Goal: Complete application form

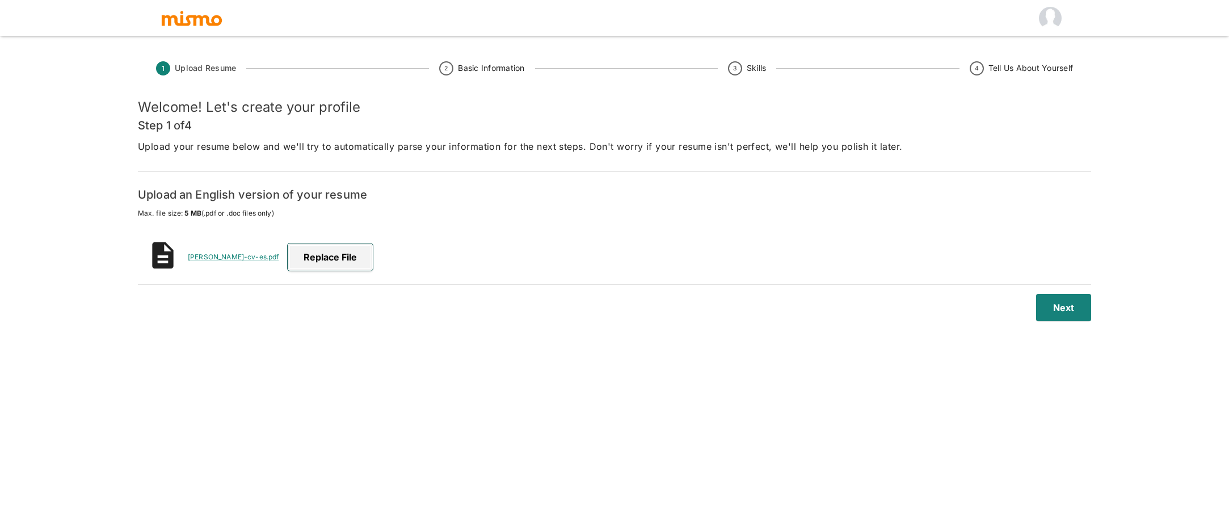
click at [323, 259] on span "Replace file" at bounding box center [330, 256] width 85 height 27
click at [0, 0] on input "Replace file" at bounding box center [0, 0] width 0 height 0
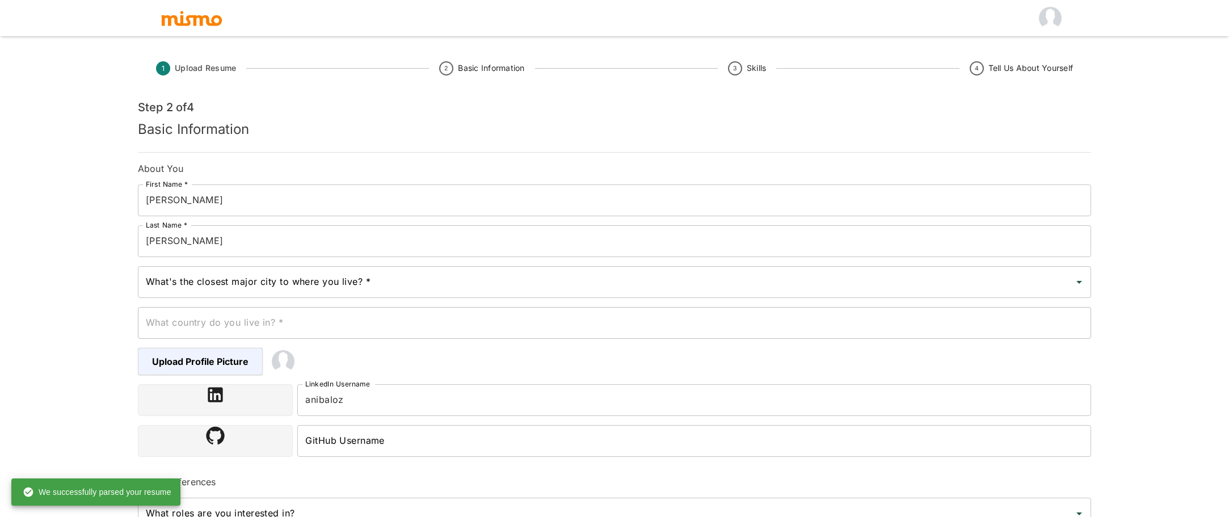
type input "4 weeks"
click at [222, 71] on span "Upload Resume" at bounding box center [205, 67] width 61 height 11
click at [165, 65] on icon at bounding box center [163, 68] width 14 height 14
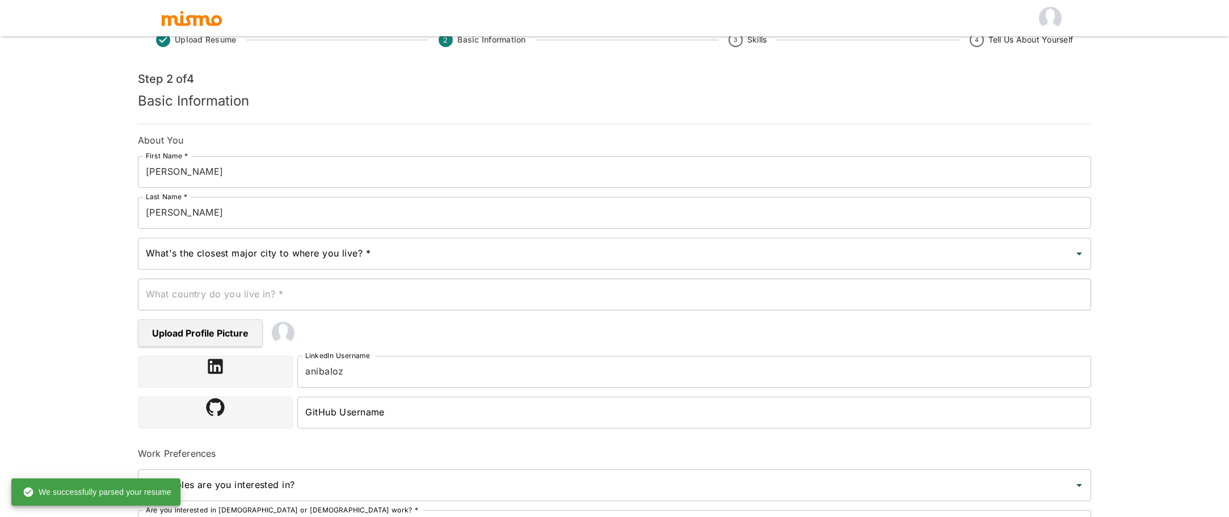
scroll to position [57, 0]
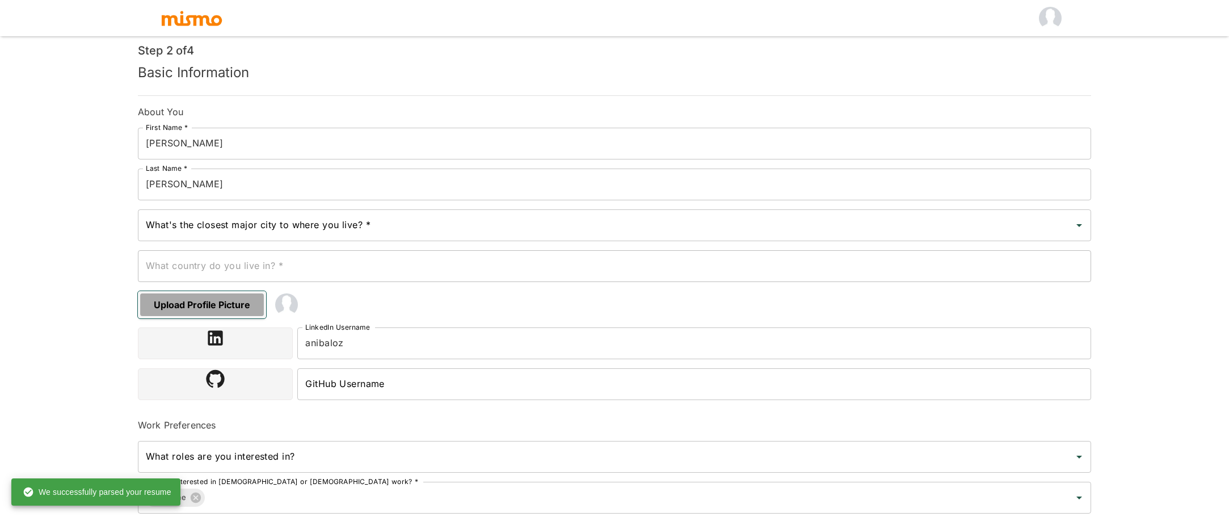
click at [235, 308] on span "Upload Profile Picture" at bounding box center [202, 304] width 128 height 27
click at [0, 0] on input "Upload Profile Picture" at bounding box center [0, 0] width 0 height 0
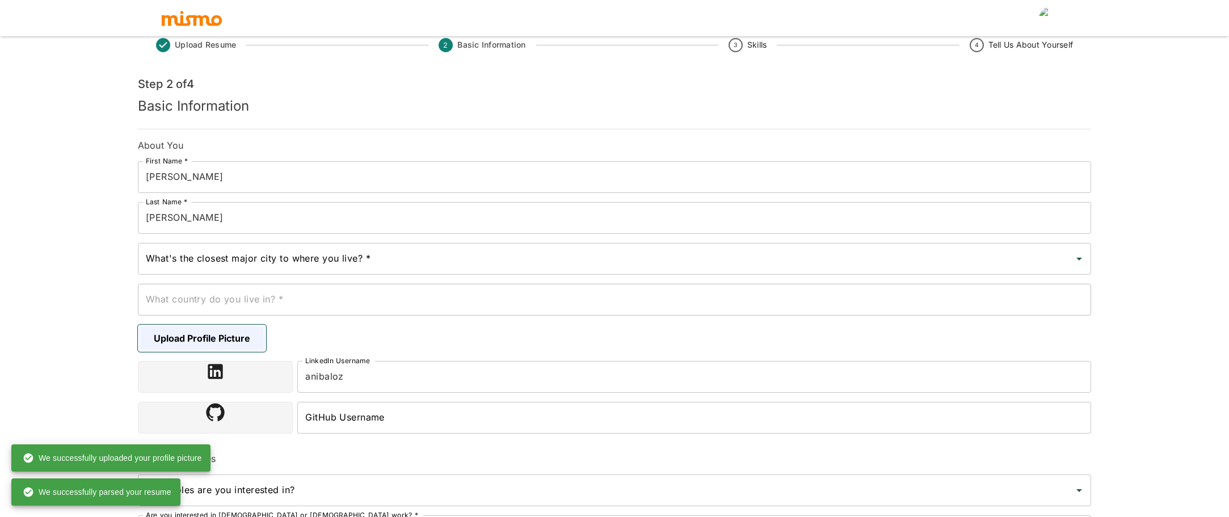
scroll to position [0, 0]
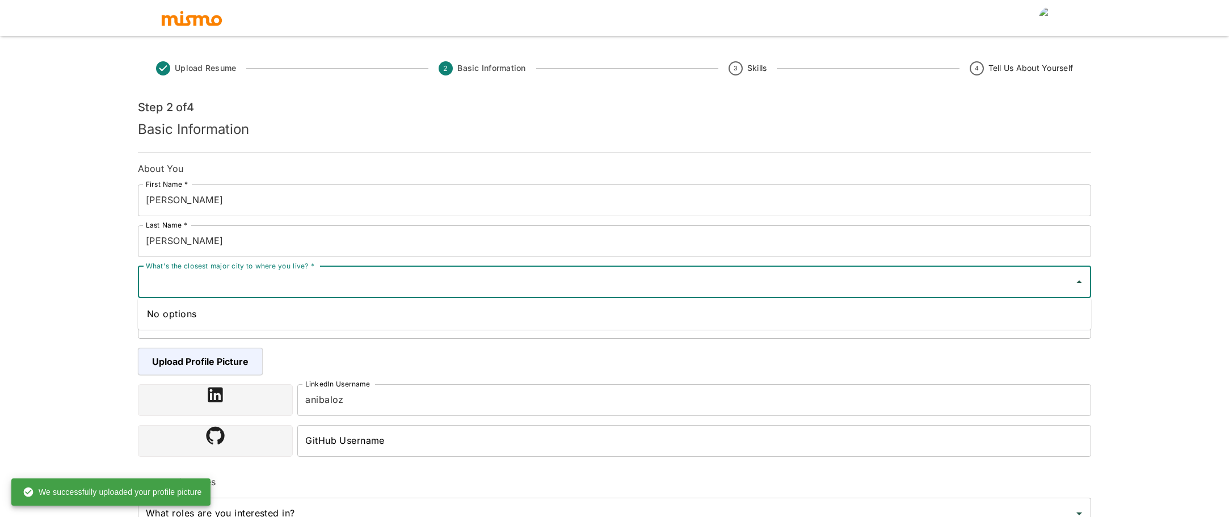
click at [783, 284] on input "What's the closest major city to where you live? *" at bounding box center [606, 282] width 926 height 22
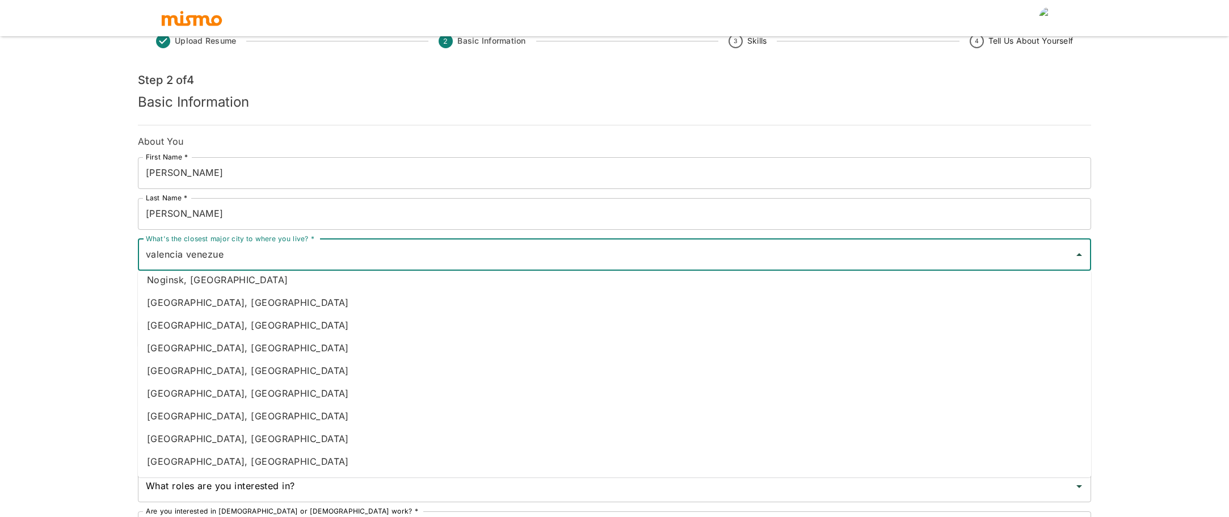
scroll to position [113, 0]
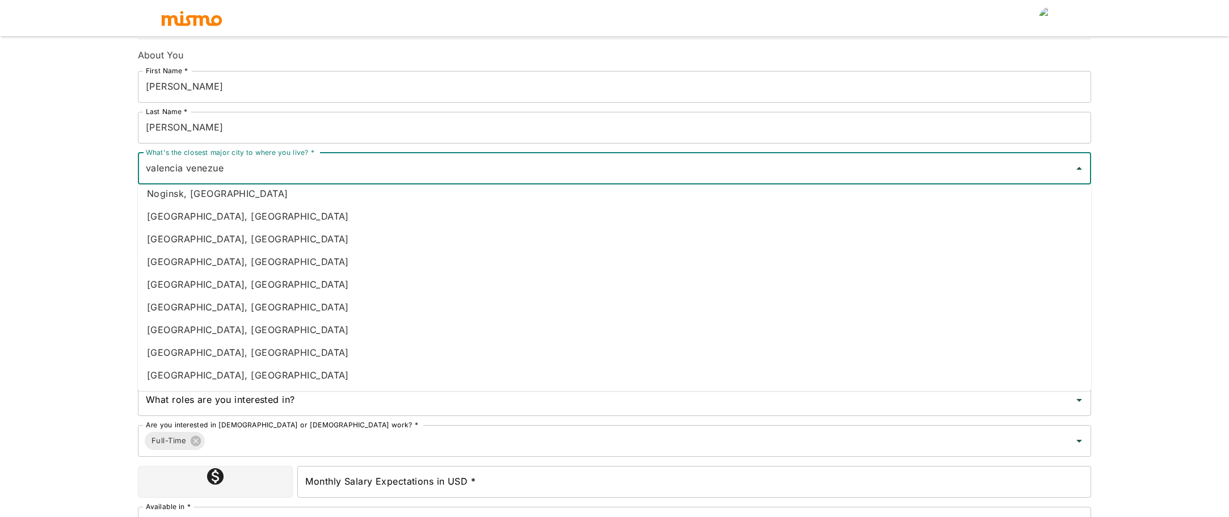
click at [205, 381] on li "[GEOGRAPHIC_DATA], [GEOGRAPHIC_DATA]" at bounding box center [614, 375] width 953 height 23
type input "[GEOGRAPHIC_DATA], [GEOGRAPHIC_DATA]"
type input "[GEOGRAPHIC_DATA]"
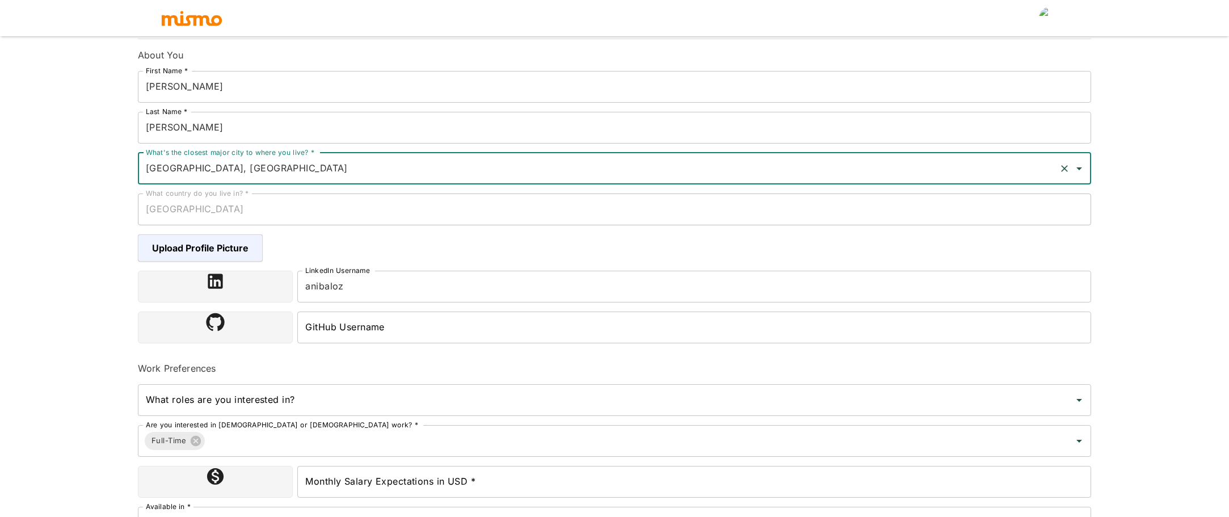
click at [169, 170] on input "[GEOGRAPHIC_DATA], [GEOGRAPHIC_DATA]" at bounding box center [598, 169] width 911 height 22
type input "[GEOGRAPHIC_DATA], [GEOGRAPHIC_DATA]"
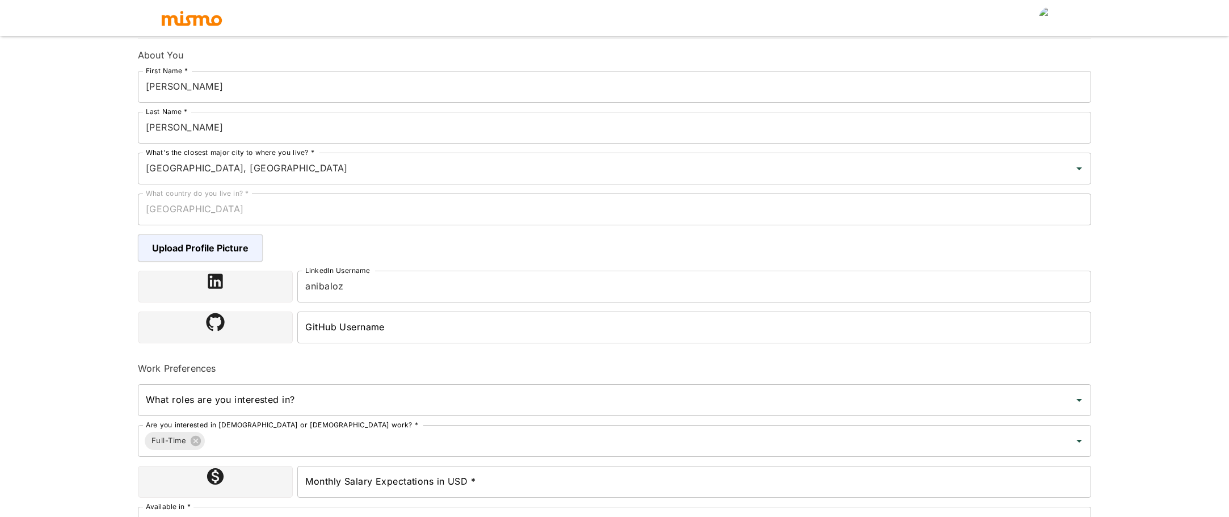
click at [53, 271] on div "Upload Resume 2 Basic Information 3 Skills 4 Tell Us About Yourself Step 2 of 4…" at bounding box center [614, 159] width 1229 height 544
click at [348, 286] on input "anibaloz" at bounding box center [694, 287] width 794 height 32
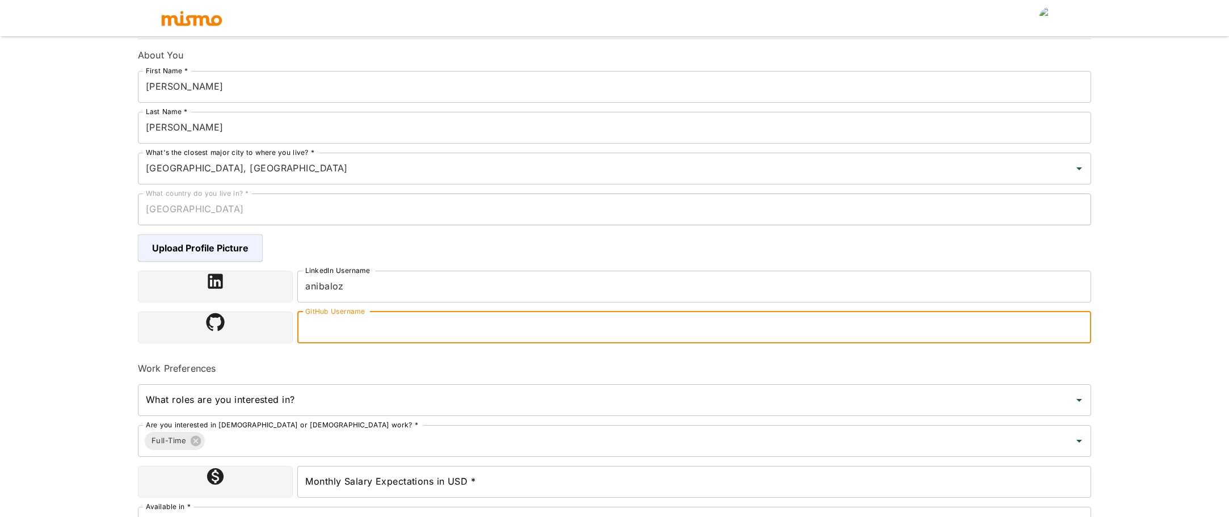
click at [355, 332] on input "GitHub Username" at bounding box center [694, 327] width 794 height 32
paste input "AnibalDBXD"
type input "AnibalDBXD"
click at [47, 366] on div "Upload Resume 2 Basic Information 3 Skills 4 Tell Us About Yourself Step 2 of 4…" at bounding box center [614, 159] width 1229 height 544
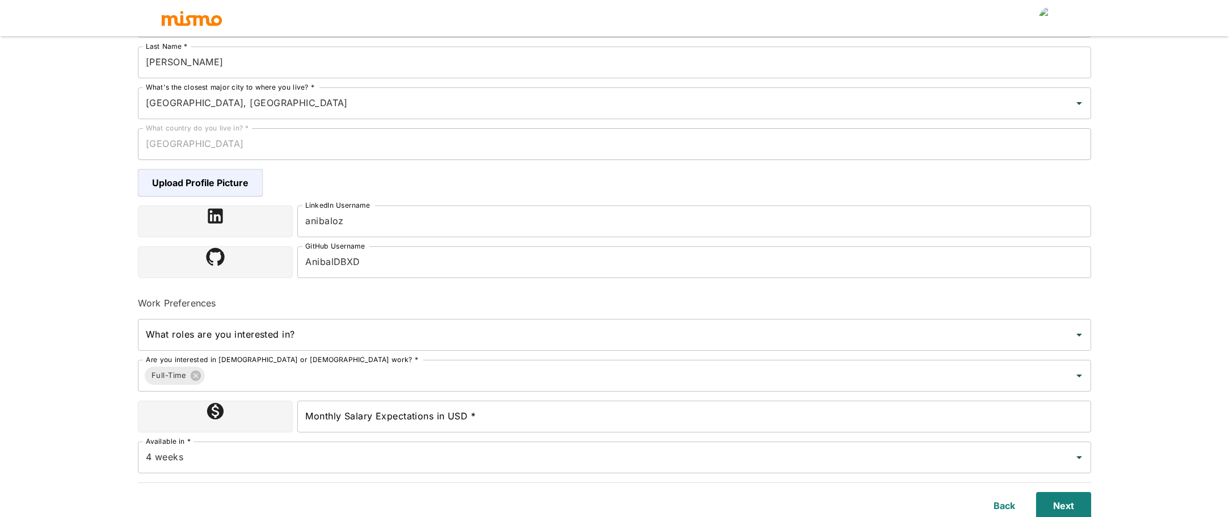
scroll to position [181, 0]
click at [234, 376] on input "Are you interested in [DEMOGRAPHIC_DATA] or [DEMOGRAPHIC_DATA] work? *" at bounding box center [629, 373] width 847 height 22
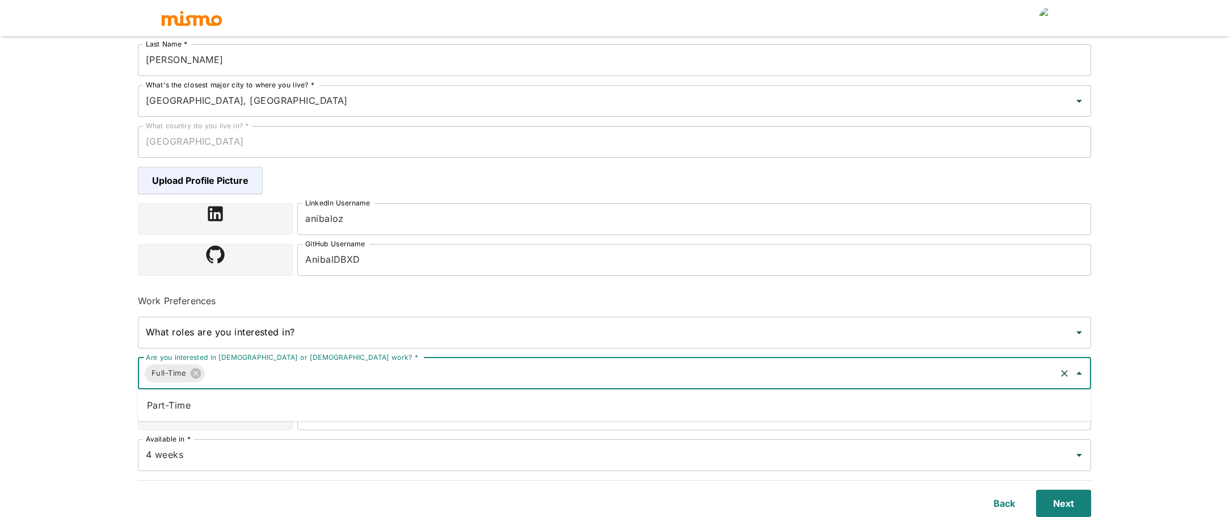
click at [182, 331] on input "What roles are you interested in?" at bounding box center [606, 333] width 926 height 22
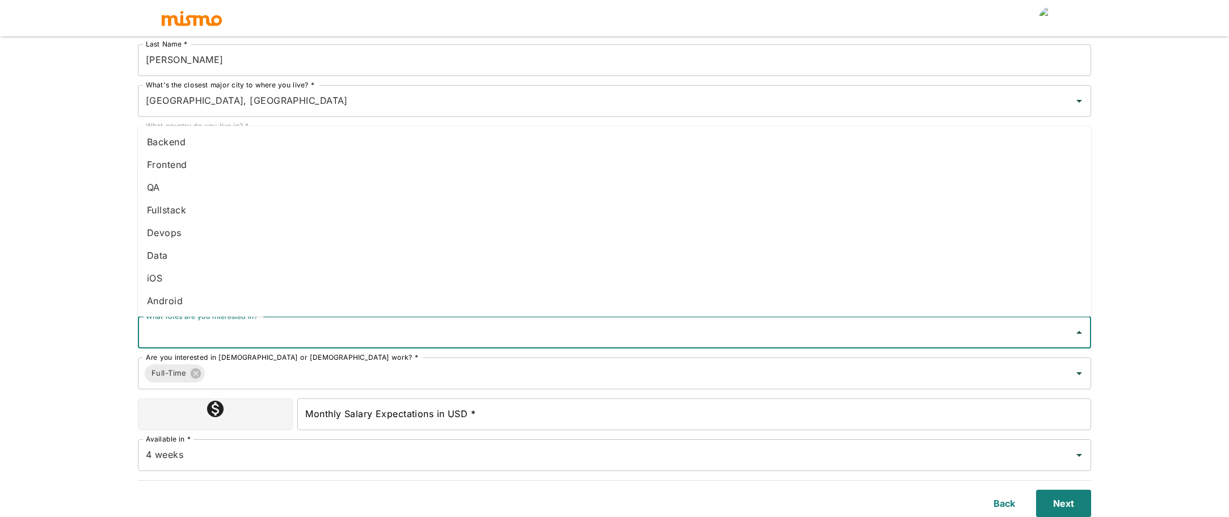
click at [163, 167] on li "Frontend" at bounding box center [614, 164] width 953 height 23
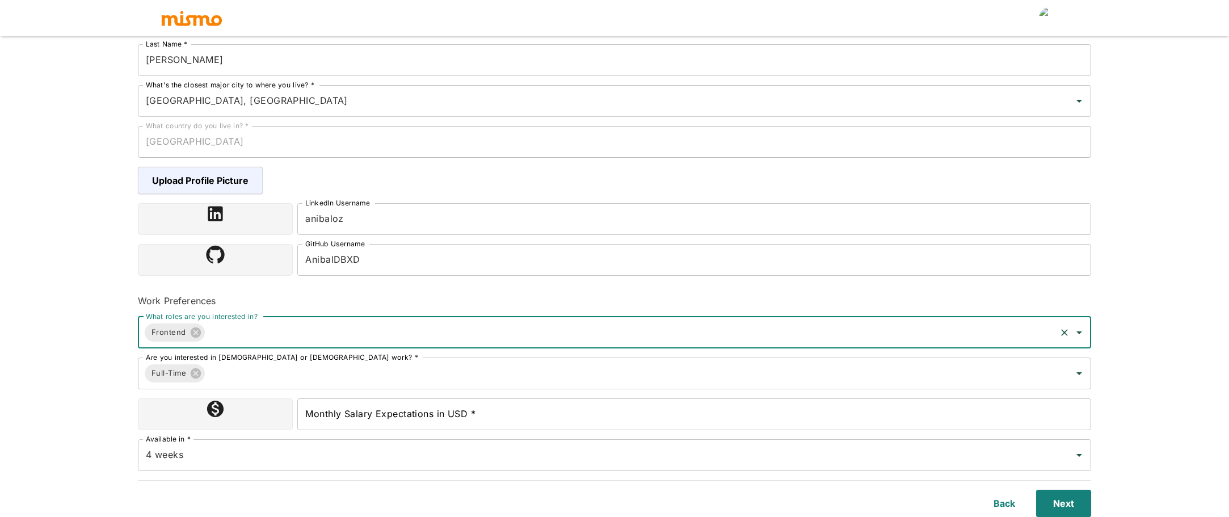
click at [282, 328] on input "What roles are you interested in?" at bounding box center [629, 333] width 847 height 22
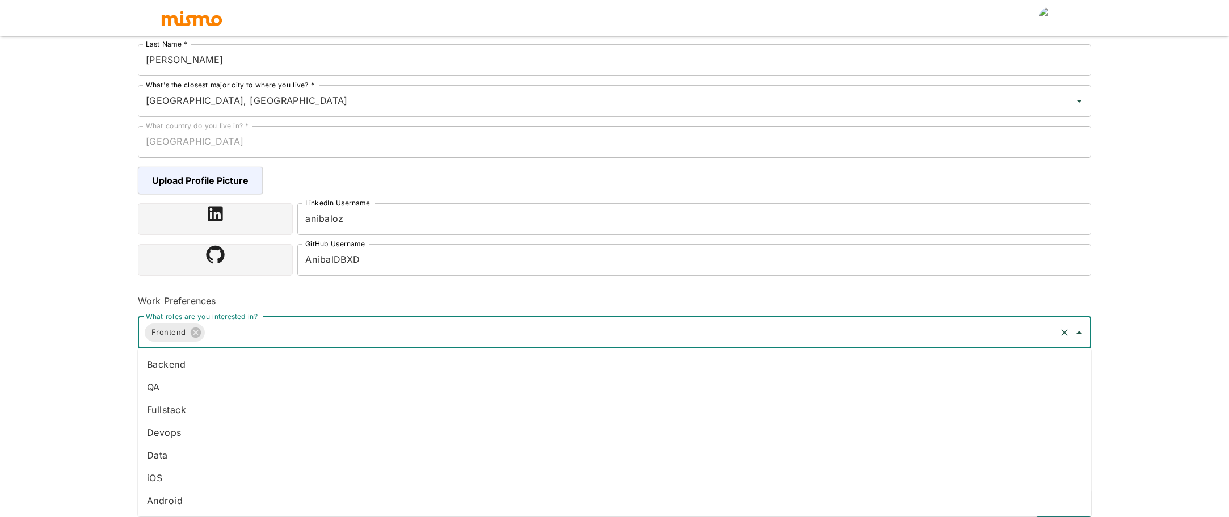
click at [197, 415] on li "Fullstack" at bounding box center [614, 409] width 953 height 23
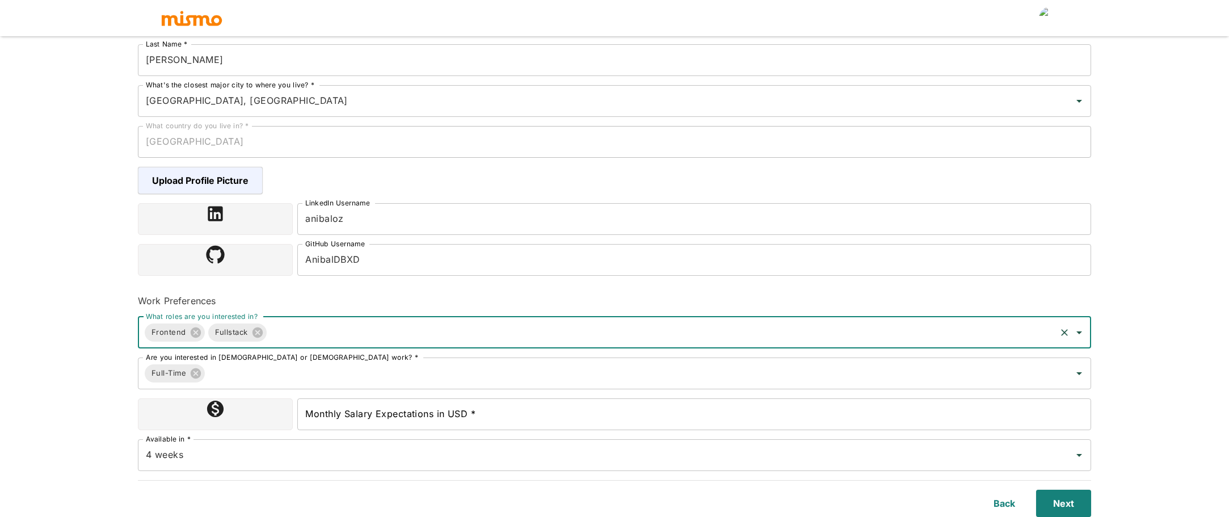
click at [401, 405] on div "Monthly Salary Expectations in USD * Monthly Salary Expectations in USD *" at bounding box center [694, 414] width 794 height 32
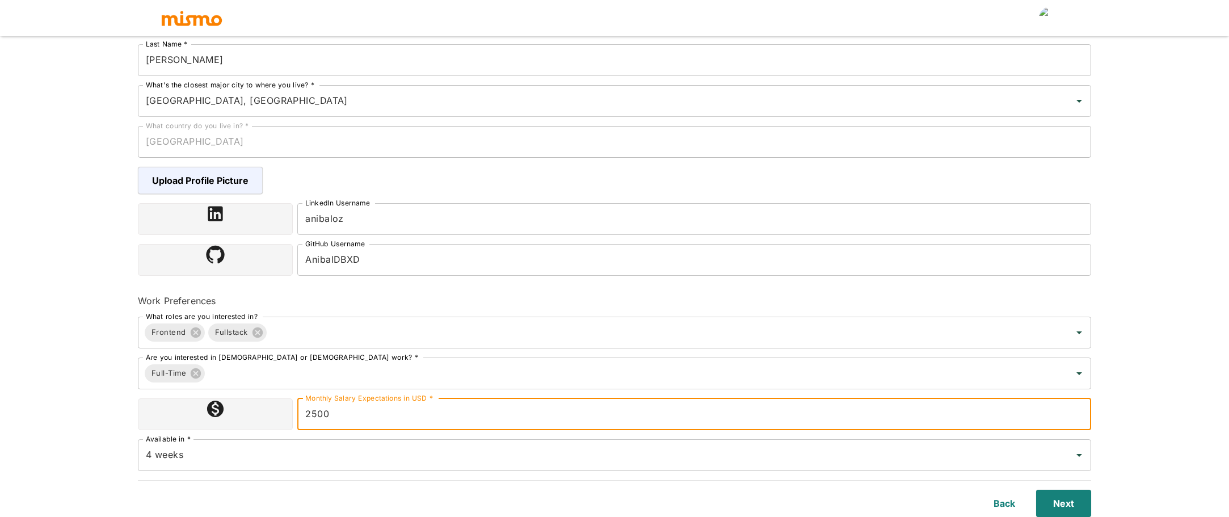
type input "2500"
click at [27, 335] on div "Upload Resume 2 Basic Information 3 Skills 4 Tell Us About Yourself Step 2 of 4…" at bounding box center [614, 91] width 1229 height 544
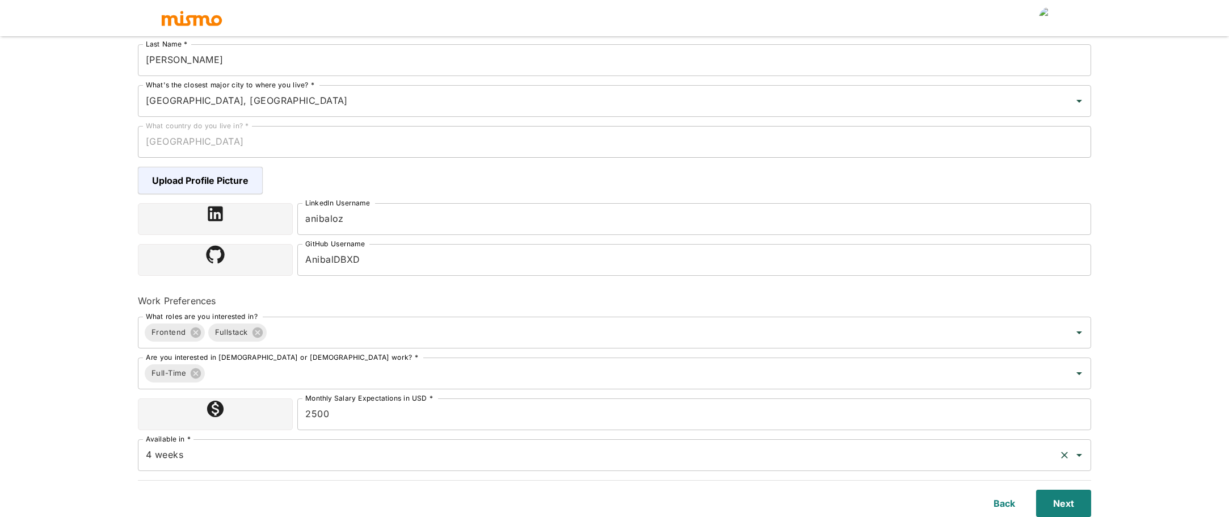
click at [170, 452] on input "4 weeks" at bounding box center [598, 455] width 911 height 22
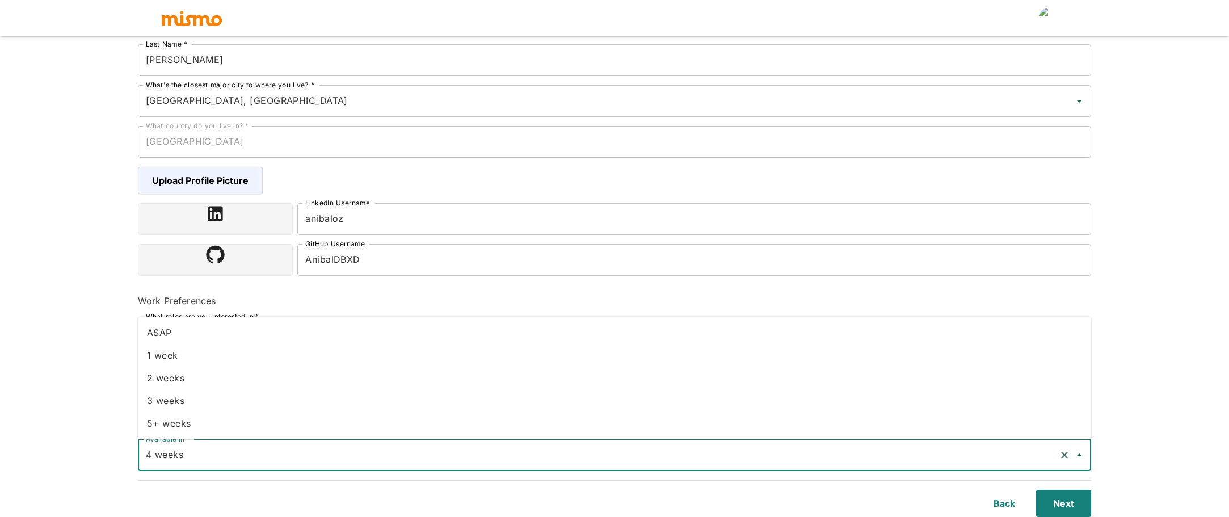
click at [178, 403] on li "3 weeks" at bounding box center [614, 400] width 953 height 23
type input "3 weeks"
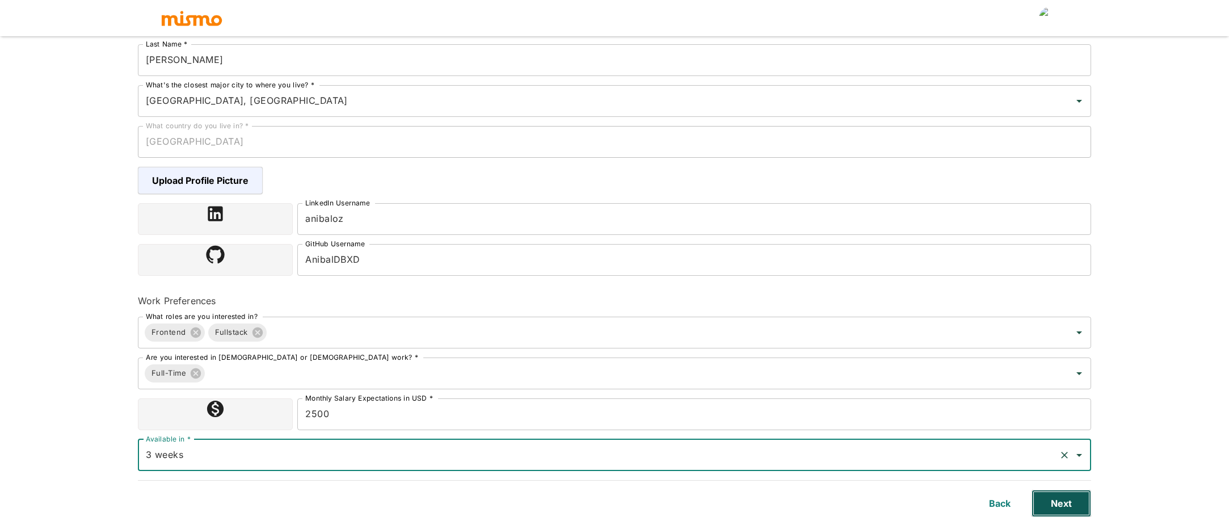
click at [1066, 497] on button "Next" at bounding box center [1061, 503] width 60 height 27
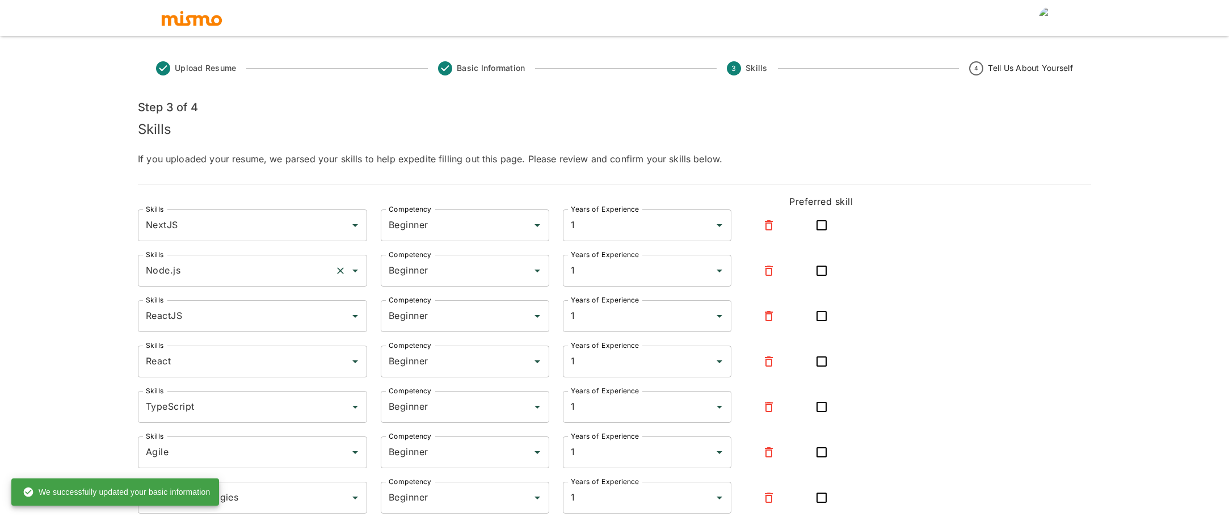
drag, startPoint x: 610, startPoint y: 237, endPoint x: 280, endPoint y: 267, distance: 332.1
click at [379, 254] on div "Skills NextJS Skills Competency Beginner Competency Years of Experience 1 Years…" at bounding box center [492, 402] width 719 height 395
drag, startPoint x: 586, startPoint y: 212, endPoint x: 527, endPoint y: 216, distance: 59.1
click at [516, 212] on div "Skills NextJS Skills Competency Beginner Competency Years of Experience 1 Years…" at bounding box center [486, 216] width 733 height 50
drag, startPoint x: 543, startPoint y: 226, endPoint x: 512, endPoint y: 229, distance: 31.4
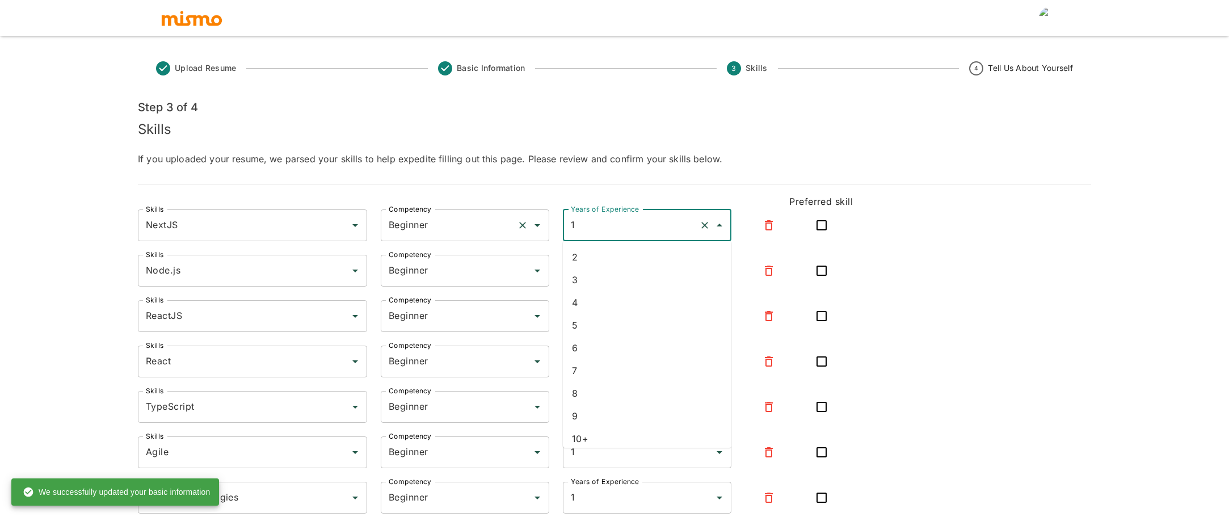
click at [512, 229] on div "Skills NextJS Skills Competency Beginner Competency Years of Experience 1 Years…" at bounding box center [486, 216] width 733 height 50
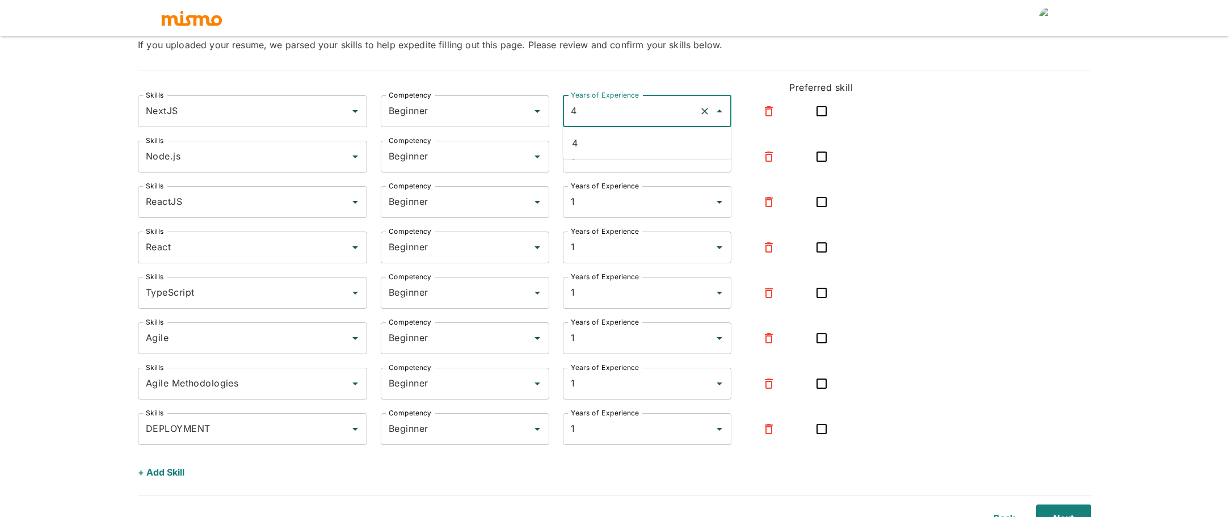
type input "1"
click at [144, 246] on div "React Skills" at bounding box center [252, 247] width 229 height 32
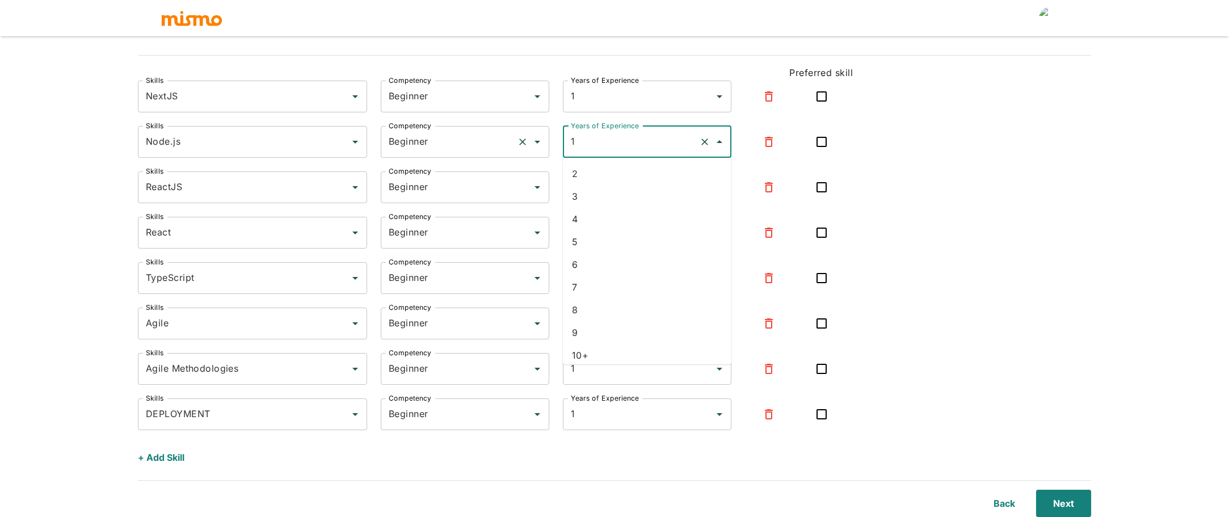
drag, startPoint x: 606, startPoint y: 143, endPoint x: 538, endPoint y: 141, distance: 68.1
click at [538, 141] on div "Skills Node.js Skills Competency Beginner Competency Years of Experience 1 Year…" at bounding box center [486, 133] width 733 height 50
type input "1"
click at [129, 197] on div "Skills ReactJS Skills" at bounding box center [245, 180] width 243 height 45
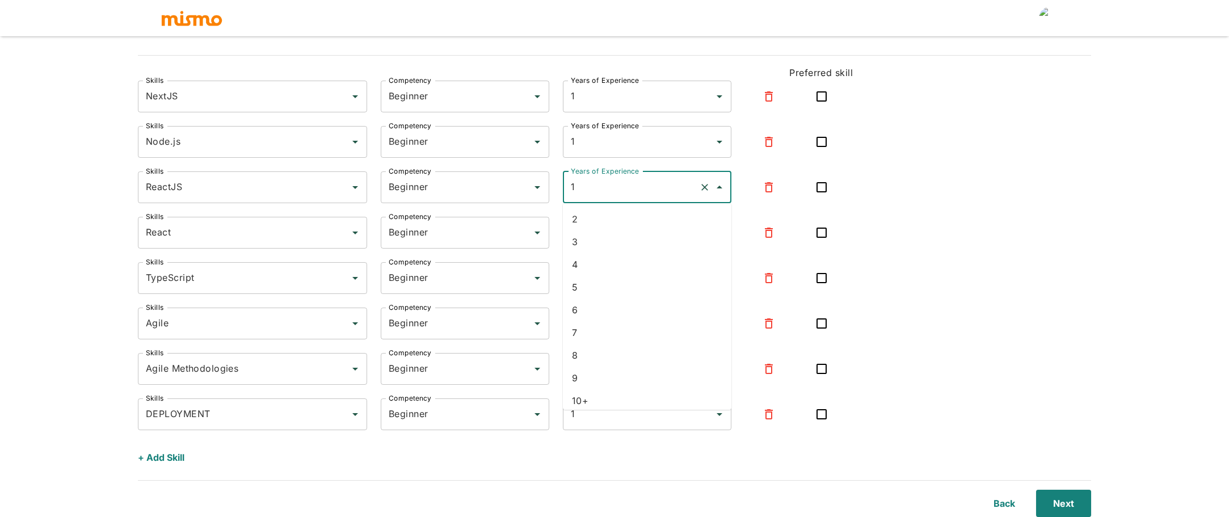
drag, startPoint x: 597, startPoint y: 194, endPoint x: 330, endPoint y: 209, distance: 268.2
click at [343, 210] on div "Skills NextJS Skills Competency Beginner Competency Years of Experience 1 Years…" at bounding box center [492, 273] width 719 height 395
type input "1"
click at [43, 223] on div "Upload Resume Basic Information 3 Skills 4 Tell Us About Yourself Step 3 of 4 S…" at bounding box center [614, 143] width 1229 height 544
drag, startPoint x: 388, startPoint y: 160, endPoint x: 324, endPoint y: 159, distance: 63.5
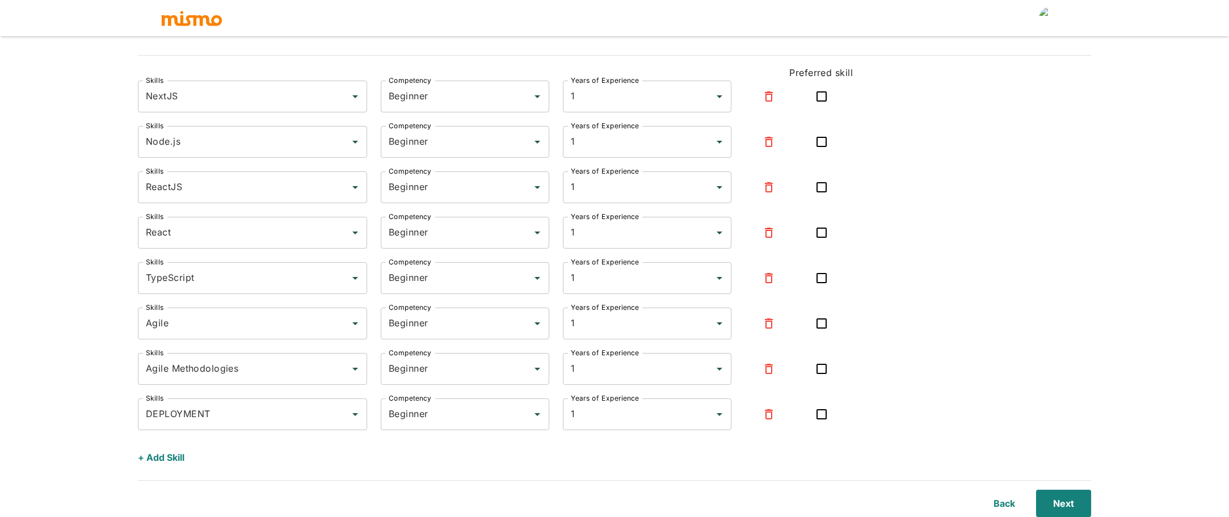
click at [332, 159] on div "Skills NextJS Skills Competency Beginner Competency Years of Experience 1 Years…" at bounding box center [492, 273] width 719 height 395
click at [0, 181] on div "Upload Resume Basic Information 3 Skills 4 Tell Us About Yourself Step 3 of 4 S…" at bounding box center [614, 143] width 1229 height 544
click at [611, 140] on input "1" at bounding box center [631, 142] width 126 height 22
click at [585, 222] on li "4" at bounding box center [647, 219] width 168 height 23
type input "4"
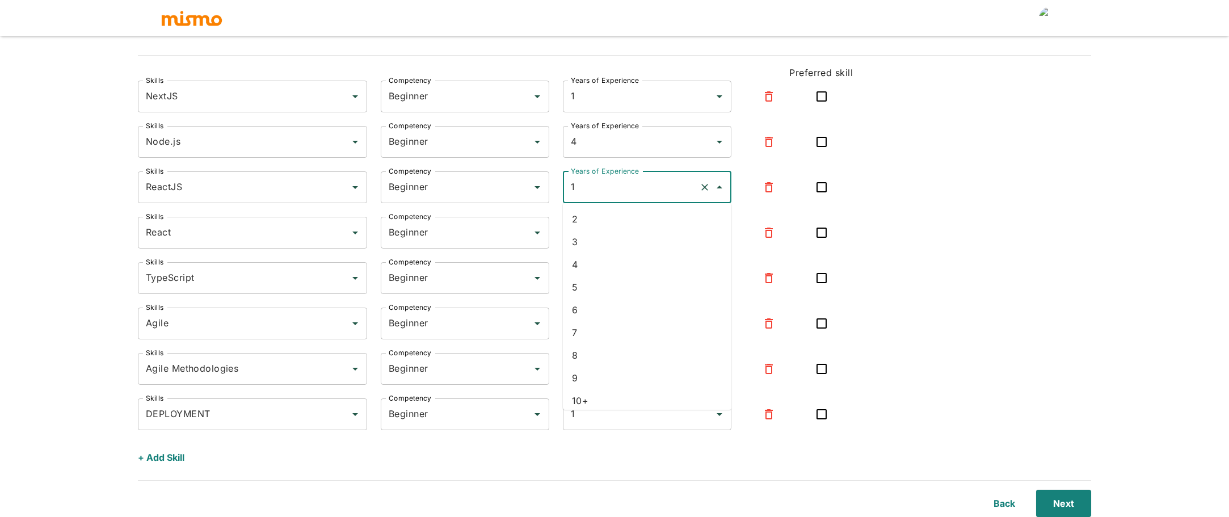
click at [590, 197] on input "1" at bounding box center [631, 187] width 126 height 22
click at [578, 269] on li "4" at bounding box center [647, 264] width 168 height 23
type input "4"
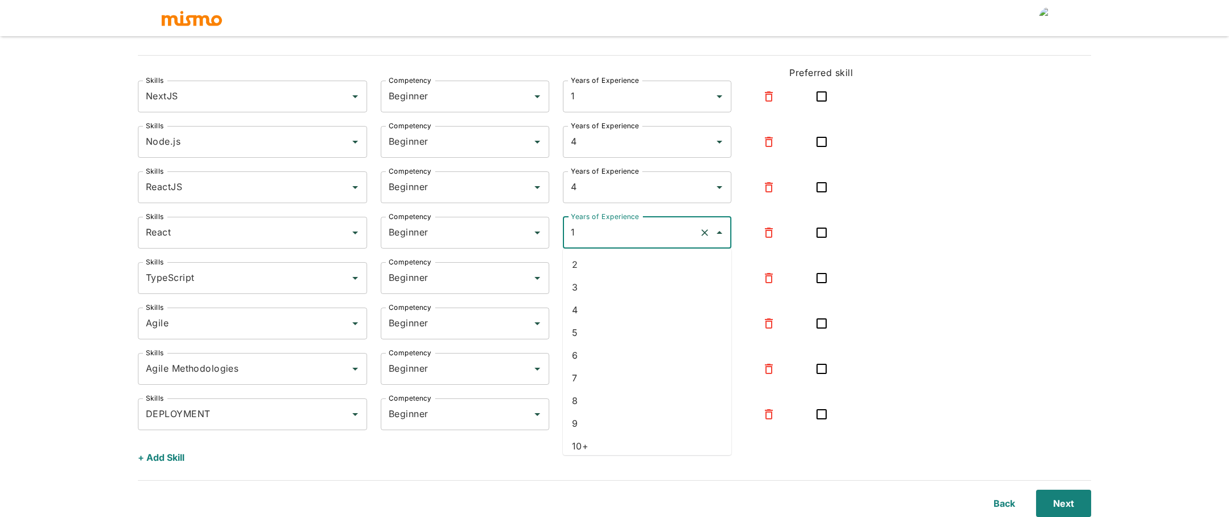
click at [595, 229] on input "1" at bounding box center [631, 233] width 126 height 22
click at [578, 314] on li "4" at bounding box center [647, 309] width 168 height 23
type input "4"
click at [618, 282] on input "1" at bounding box center [631, 278] width 126 height 22
click at [609, 360] on li "4" at bounding box center [647, 355] width 168 height 23
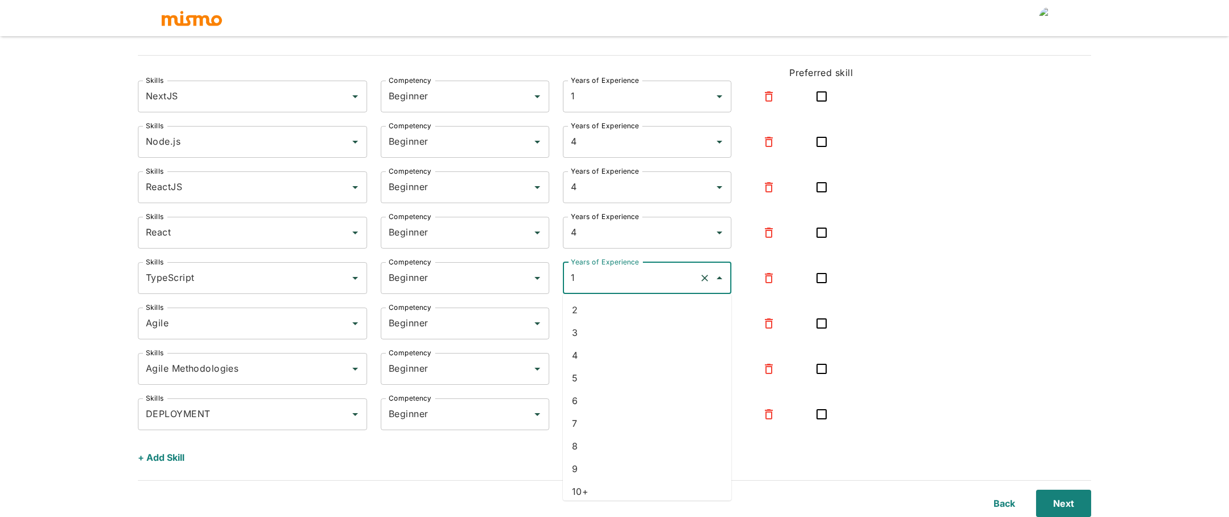
type input "4"
click at [601, 334] on input "1" at bounding box center [631, 324] width 126 height 22
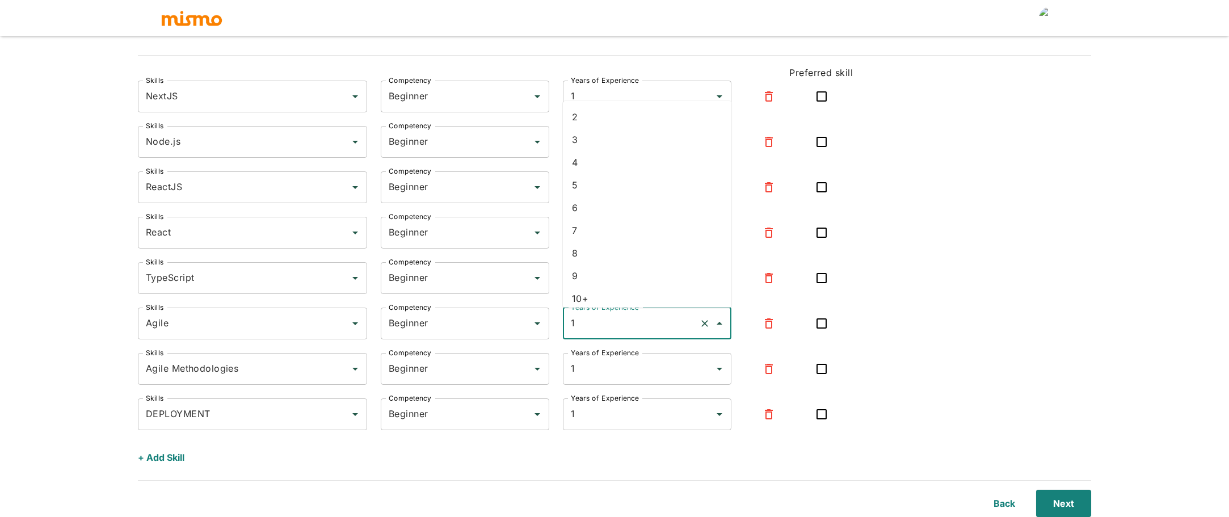
click at [583, 167] on li "4" at bounding box center [647, 162] width 168 height 23
type input "4"
click at [598, 360] on input "1" at bounding box center [631, 369] width 126 height 22
click at [598, 211] on li "4" at bounding box center [647, 207] width 168 height 23
type input "4"
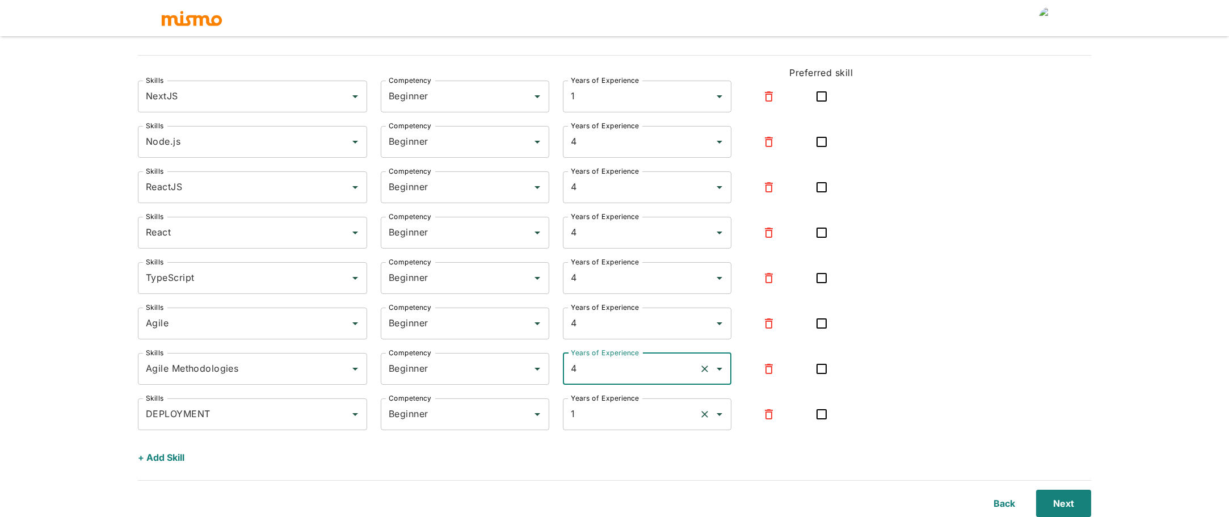
click at [598, 410] on input "1" at bounding box center [631, 414] width 126 height 22
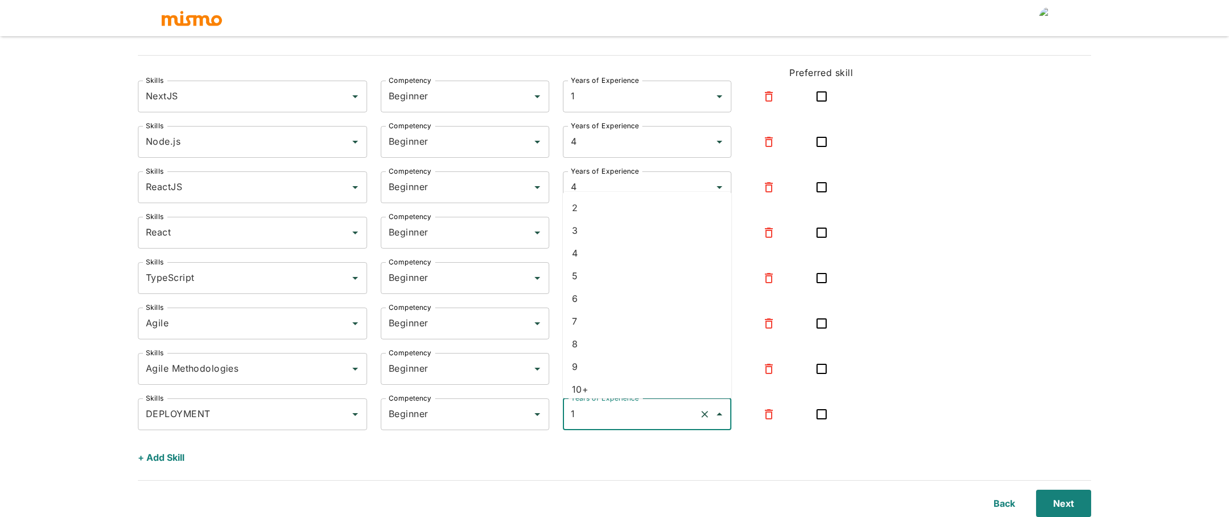
click at [588, 258] on li "4" at bounding box center [647, 253] width 168 height 23
type input "4"
click at [480, 100] on input "Beginner" at bounding box center [449, 97] width 126 height 22
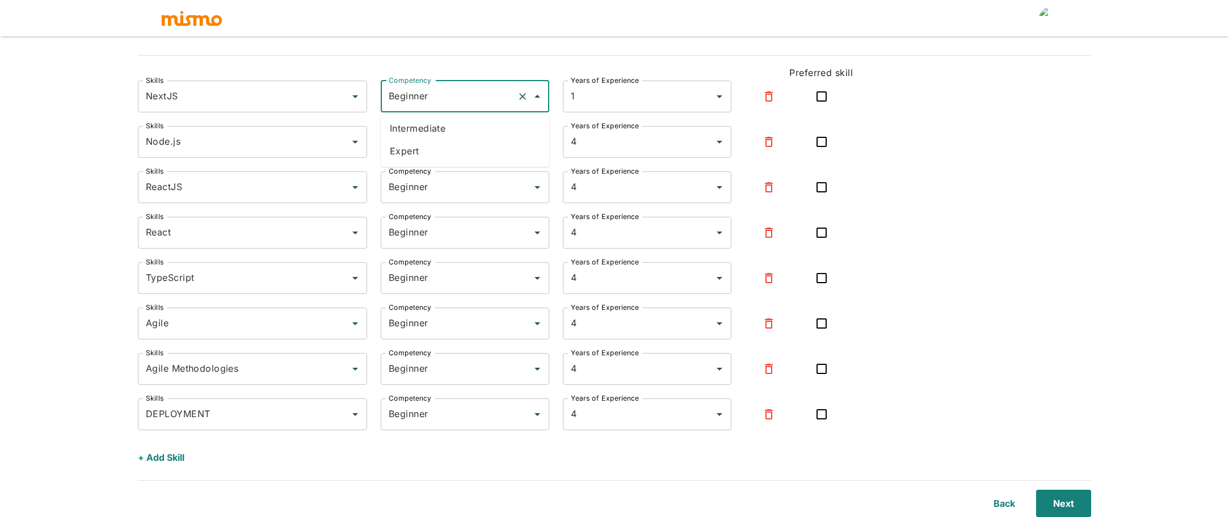
click at [441, 146] on li "Expert" at bounding box center [465, 151] width 168 height 23
type input "Expert"
click at [438, 136] on input "Beginner" at bounding box center [449, 142] width 126 height 22
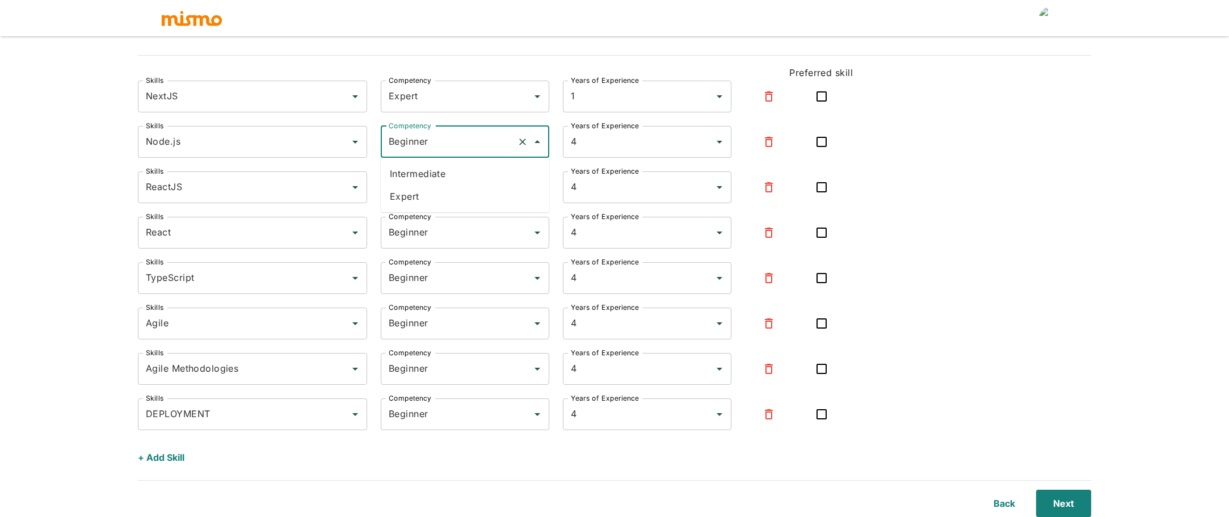
click at [433, 192] on li "Expert" at bounding box center [465, 196] width 168 height 23
type input "Expert"
click at [432, 190] on input "Beginner" at bounding box center [449, 187] width 126 height 22
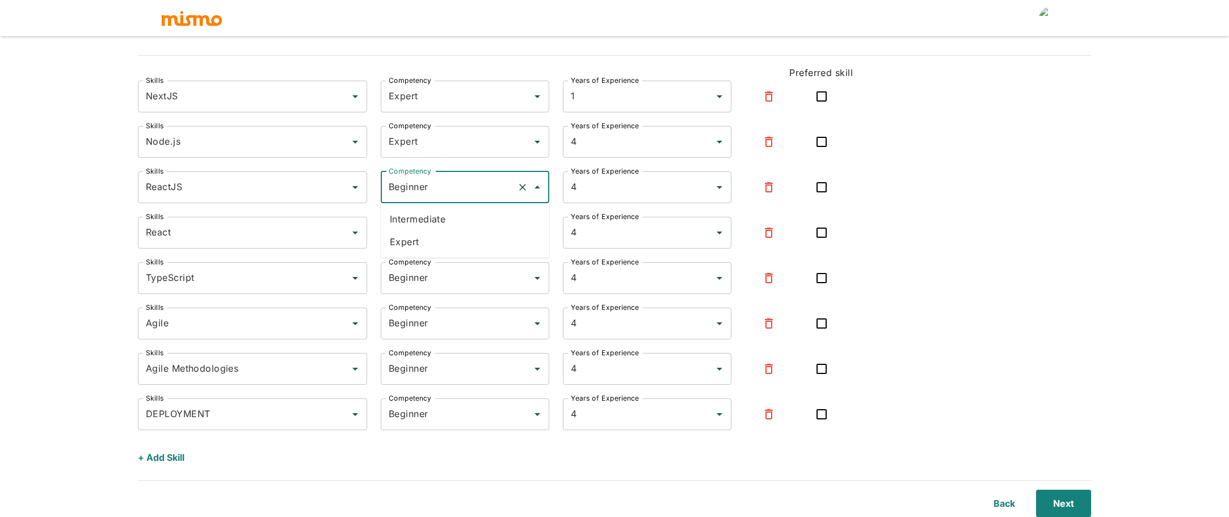
click at [418, 247] on li "Expert" at bounding box center [465, 241] width 168 height 23
type input "Expert"
click at [421, 233] on input "Beginner" at bounding box center [449, 233] width 126 height 22
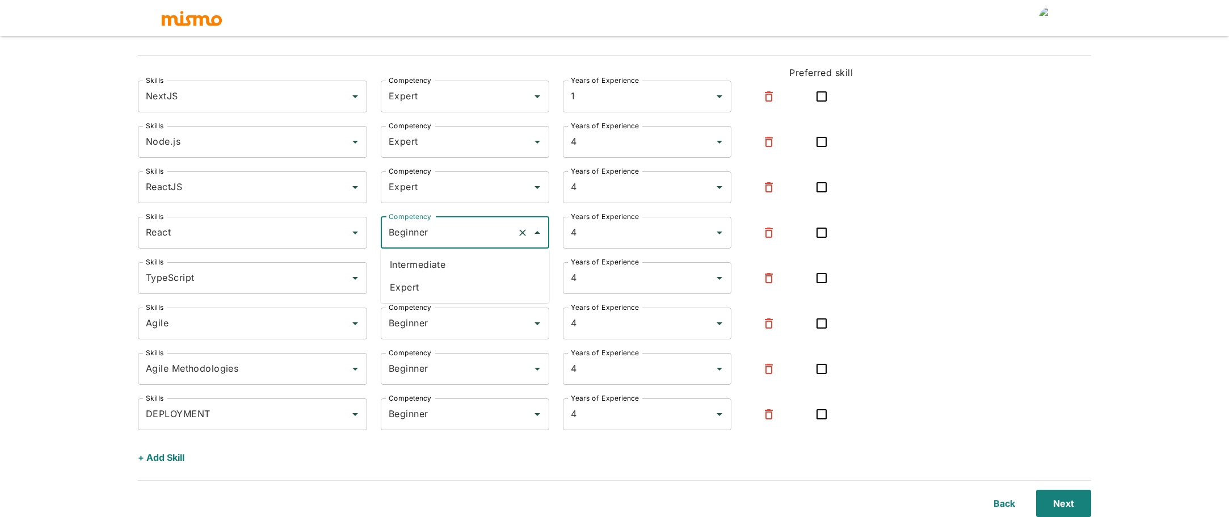
click at [417, 272] on li "Intermediate" at bounding box center [465, 264] width 168 height 23
type input "Intermediate"
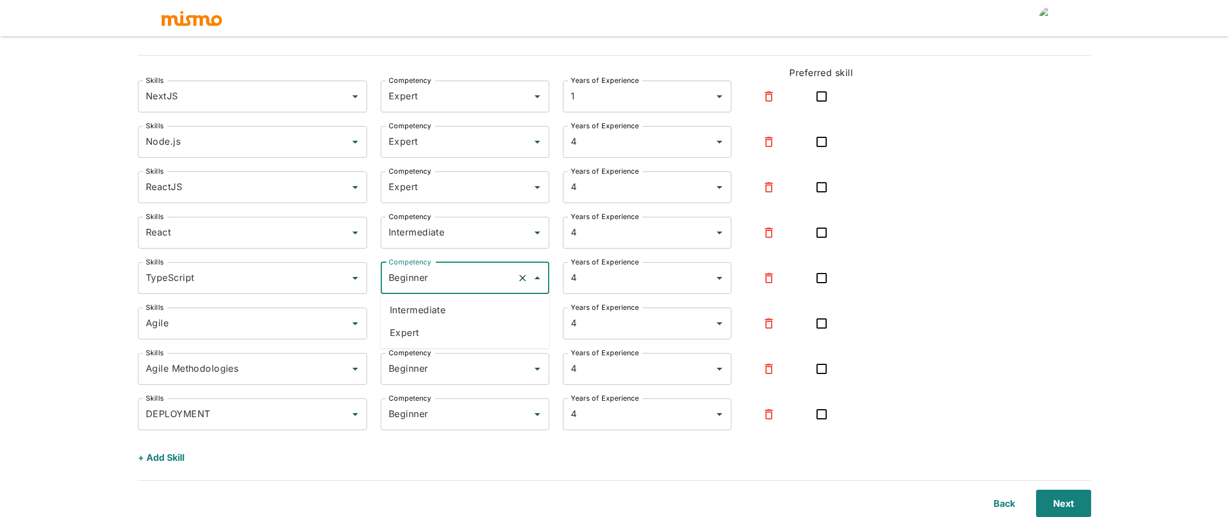
click at [416, 286] on input "Beginner" at bounding box center [449, 278] width 126 height 22
click at [407, 338] on li "Expert" at bounding box center [465, 332] width 168 height 23
type input "Expert"
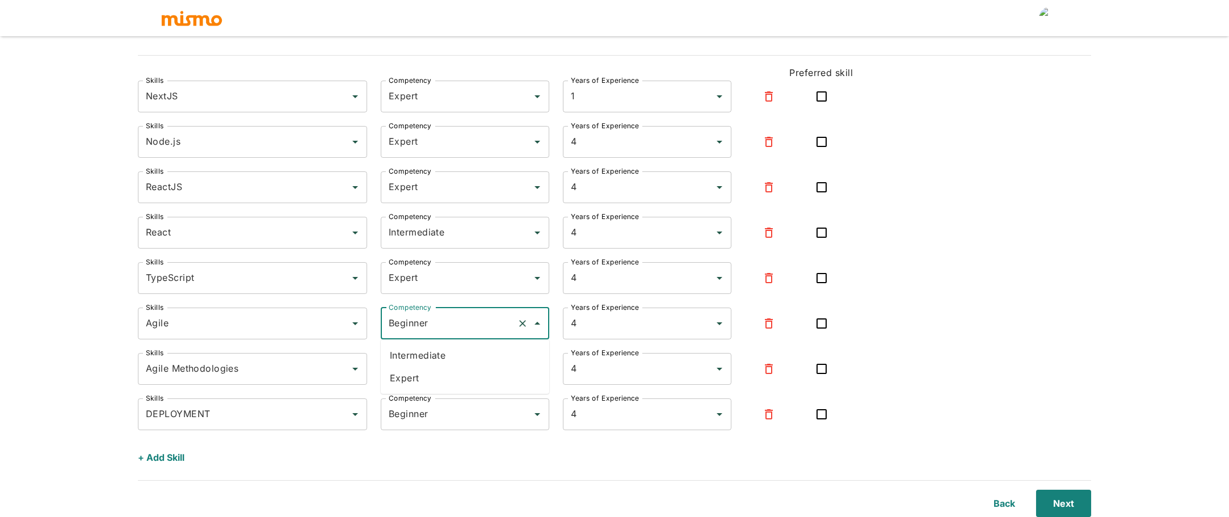
click at [406, 333] on input "Beginner" at bounding box center [449, 324] width 126 height 22
click at [406, 352] on li "Intermediate" at bounding box center [465, 355] width 168 height 23
type input "Intermediate"
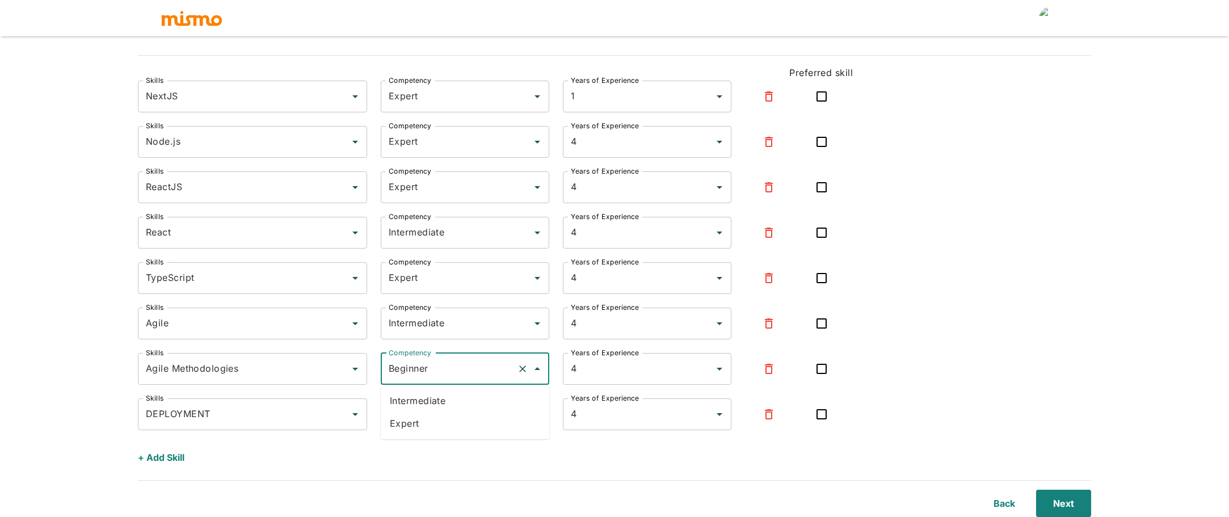
click at [406, 361] on input "Beginner" at bounding box center [449, 369] width 126 height 22
click at [406, 389] on li "Intermediate" at bounding box center [465, 400] width 168 height 23
type input "Intermediate"
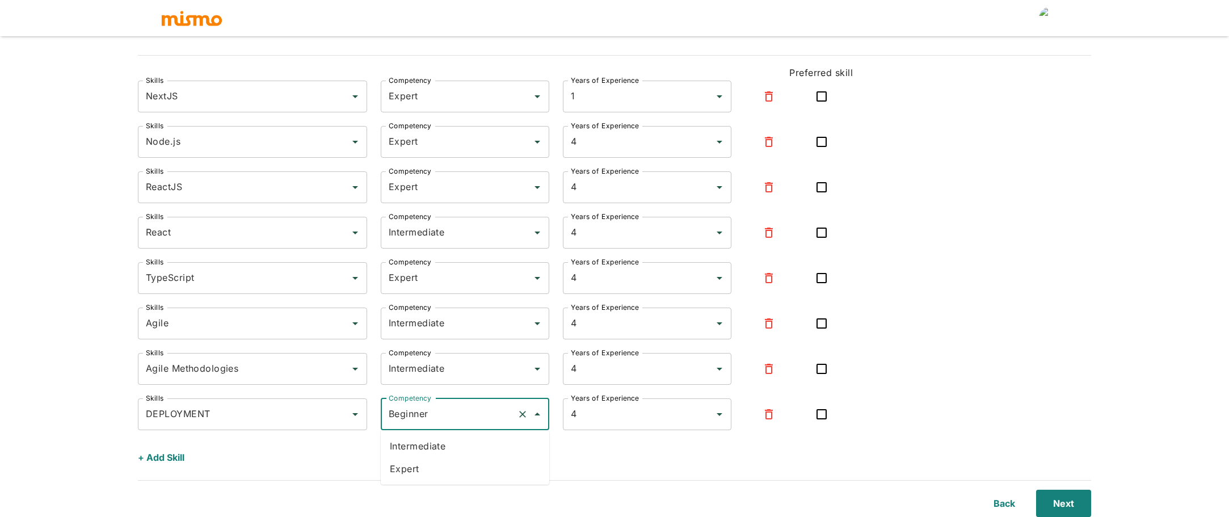
click at [404, 413] on input "Beginner" at bounding box center [449, 414] width 126 height 22
click at [410, 445] on li "Intermediate" at bounding box center [465, 446] width 168 height 23
type input "Intermediate"
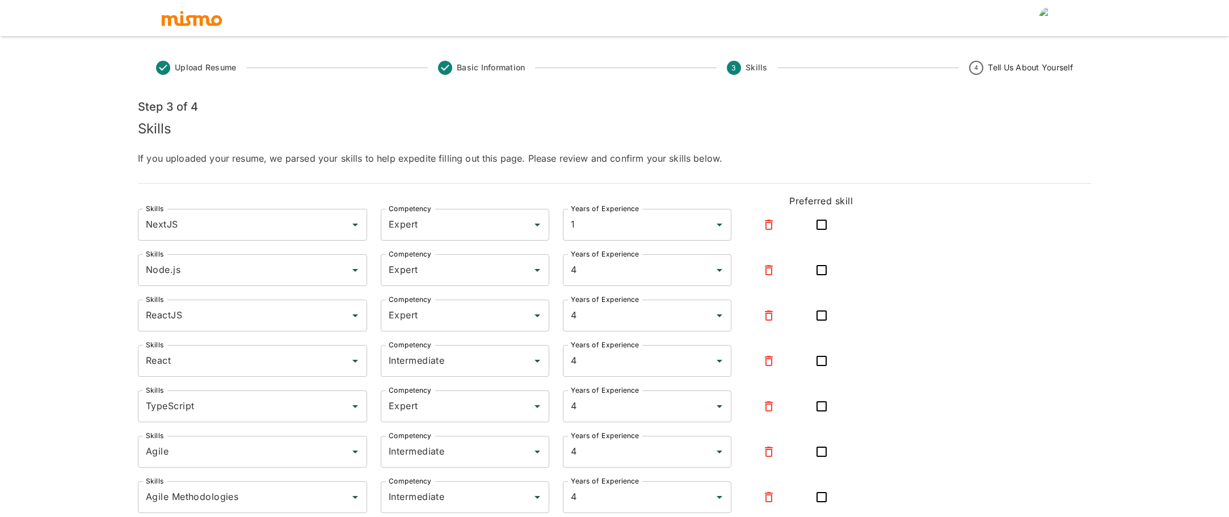
scroll to position [0, 0]
click at [917, 133] on h5 "Skills" at bounding box center [614, 129] width 953 height 18
click at [698, 225] on button "Clear" at bounding box center [705, 225] width 16 height 16
click at [643, 225] on input "Years of Experience" at bounding box center [638, 225] width 141 height 22
click at [604, 330] on li "4" at bounding box center [647, 325] width 168 height 23
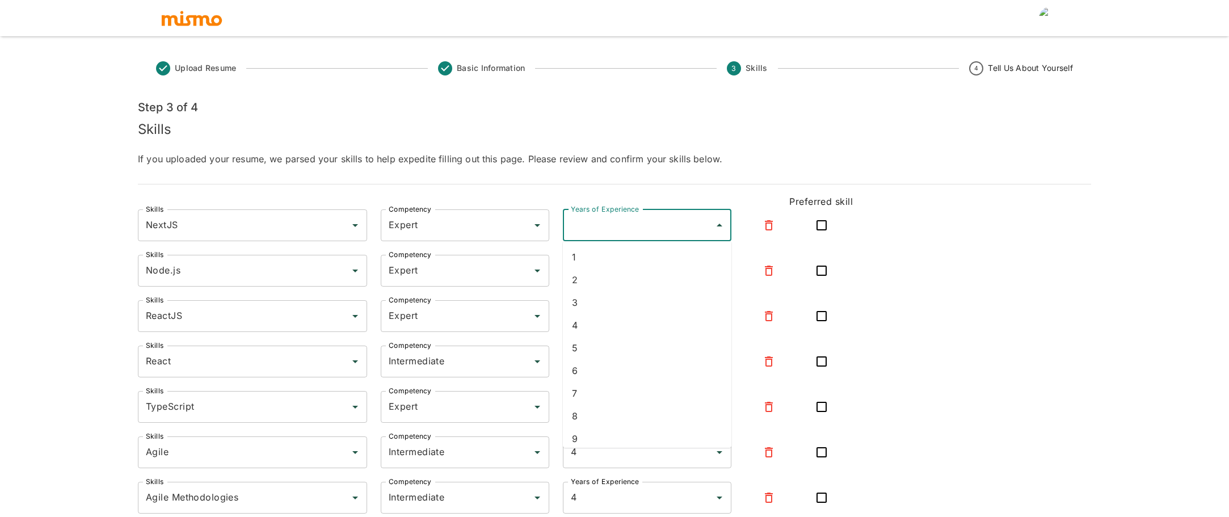
type input "4"
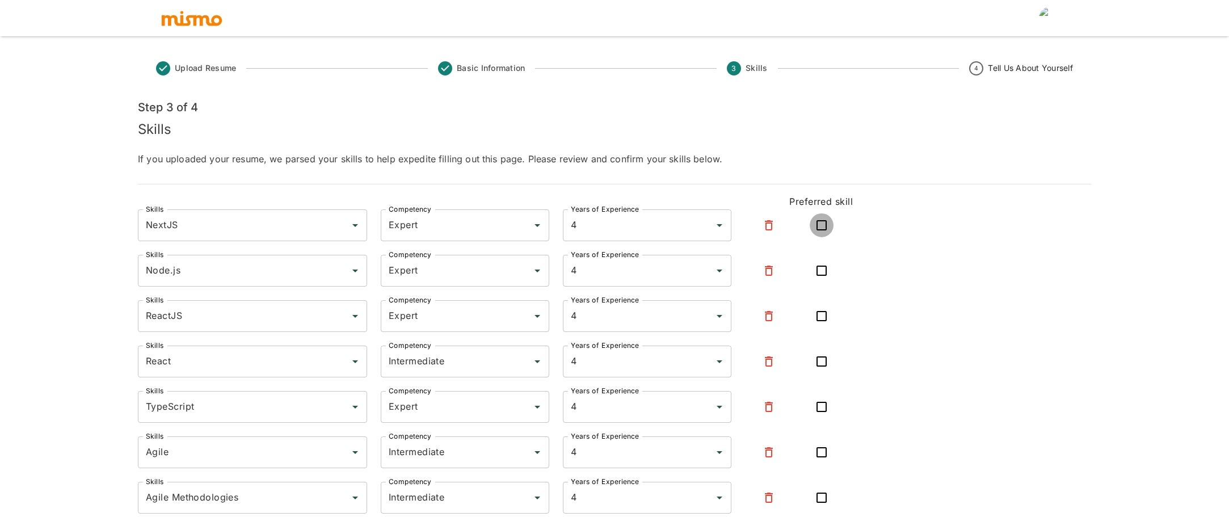
click at [822, 226] on input "checkbox" at bounding box center [821, 225] width 24 height 24
checkbox input "true"
click at [821, 318] on input "checkbox" at bounding box center [821, 316] width 24 height 24
checkbox input "true"
click at [825, 362] on input "checkbox" at bounding box center [821, 361] width 24 height 24
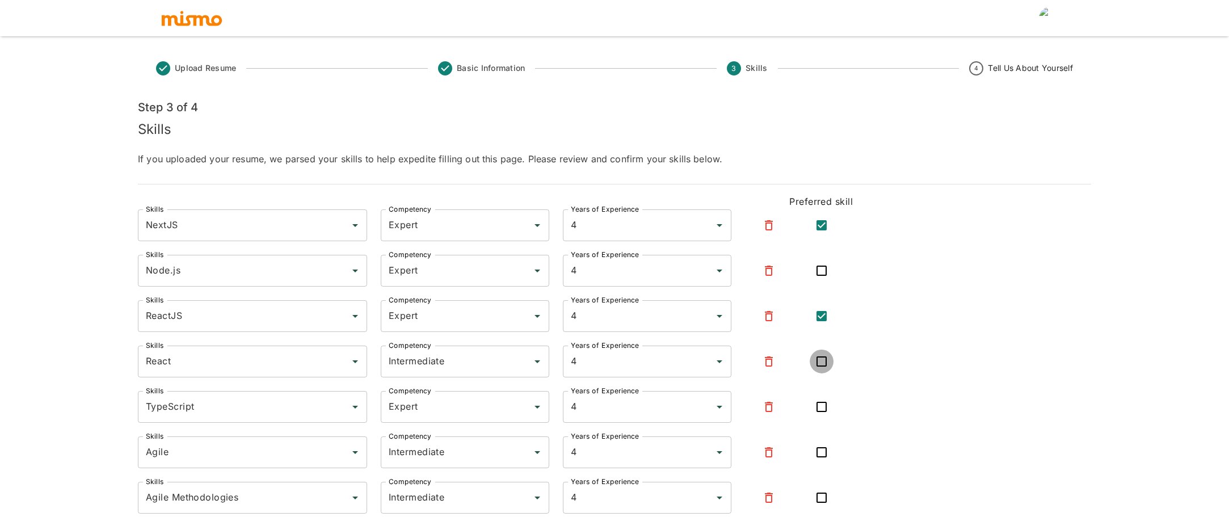
checkbox input "true"
click at [823, 411] on input "checkbox" at bounding box center [821, 407] width 24 height 24
checkbox input "true"
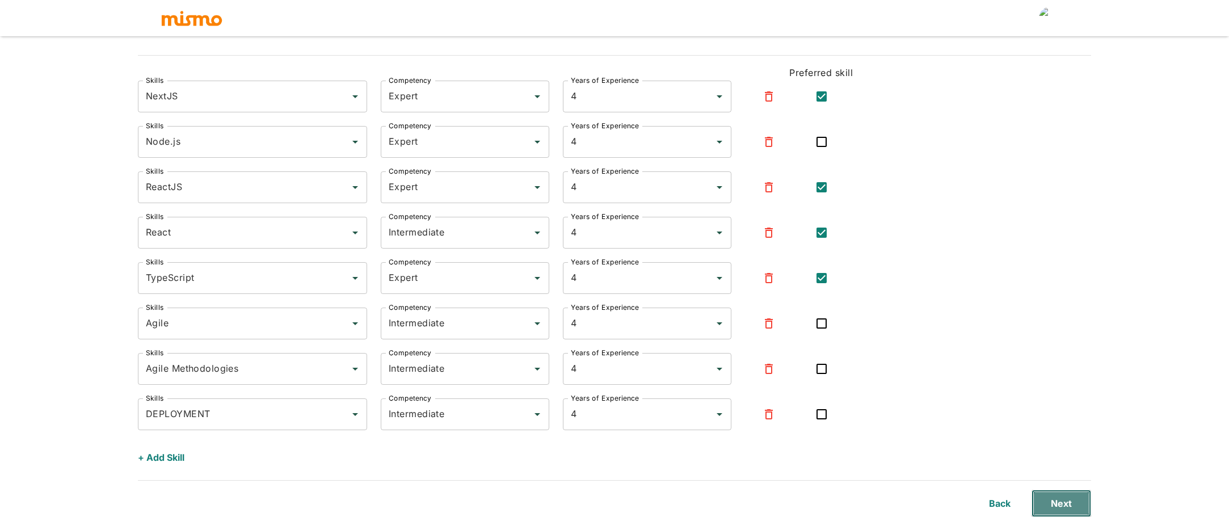
click at [1068, 507] on button "Next" at bounding box center [1061, 503] width 60 height 27
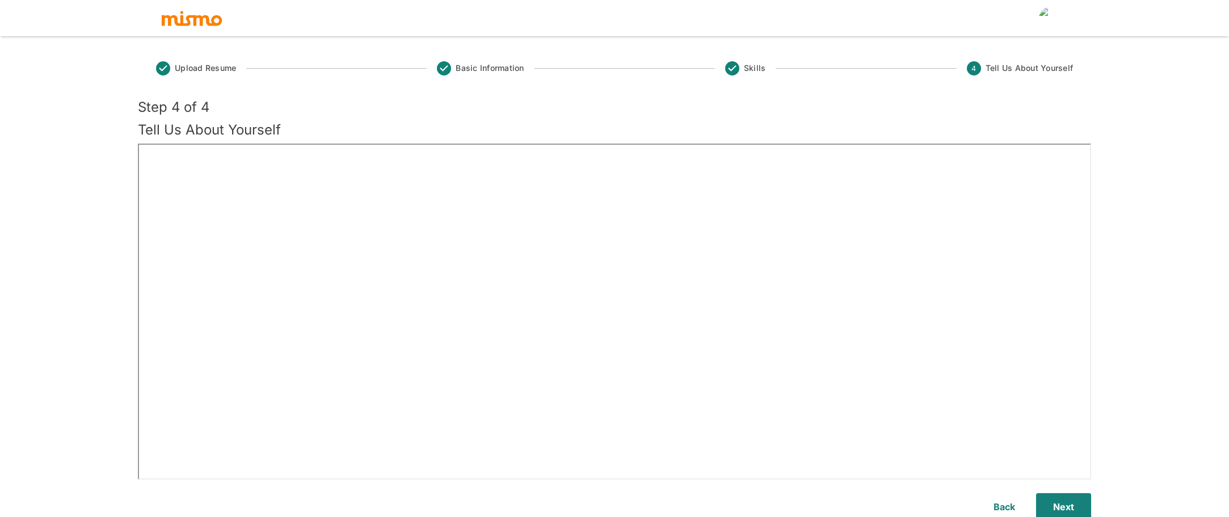
scroll to position [27, 0]
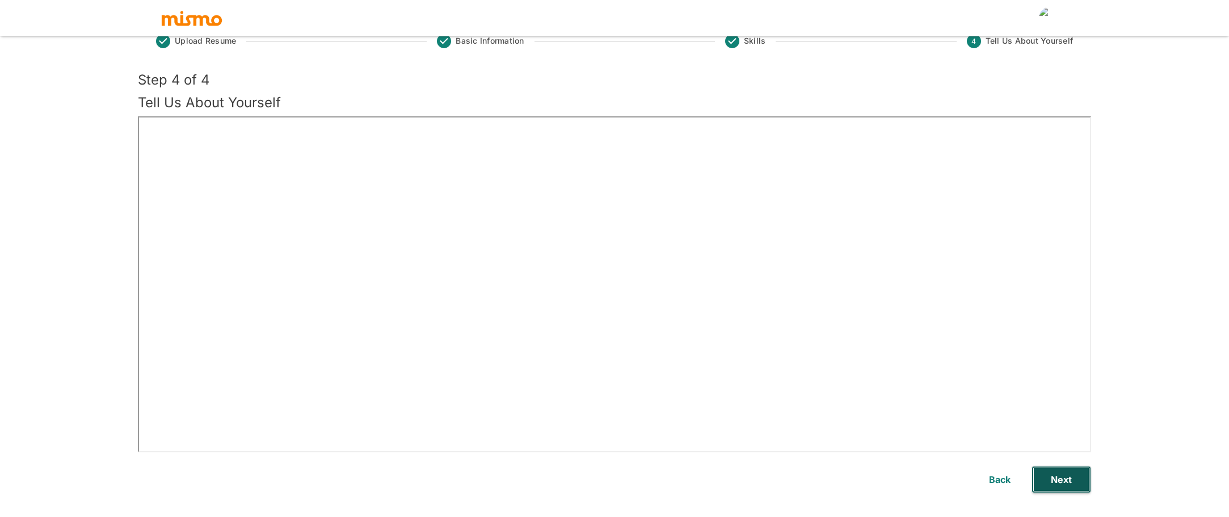
click at [1061, 478] on button "Next" at bounding box center [1061, 479] width 60 height 27
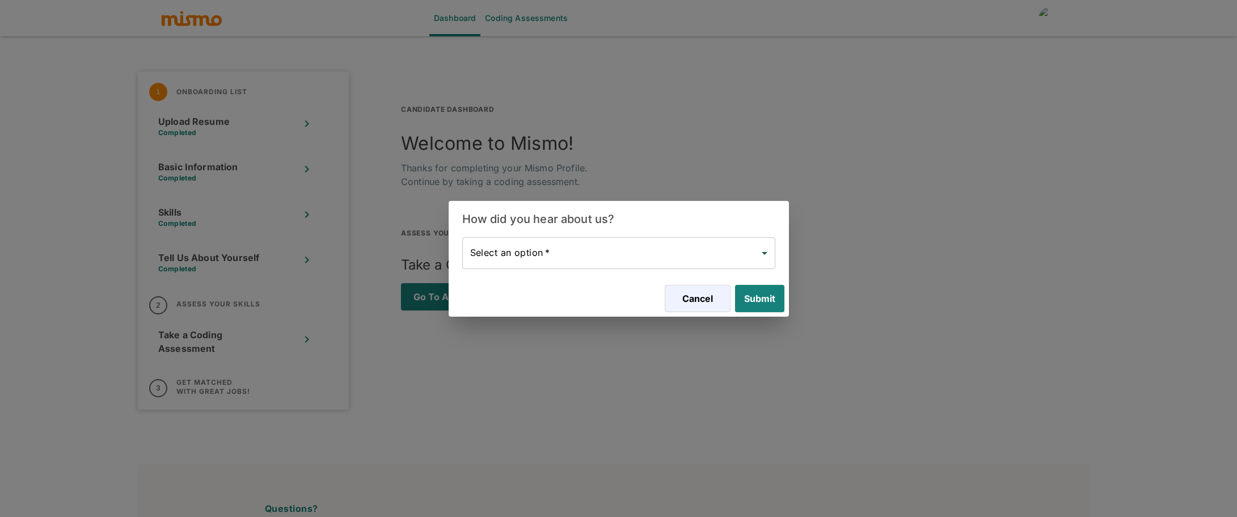
click at [608, 257] on body "Dashboard Coding Assessments 1 Onboarding List Upload Resume Completed Basic In…" at bounding box center [618, 272] width 1237 height 544
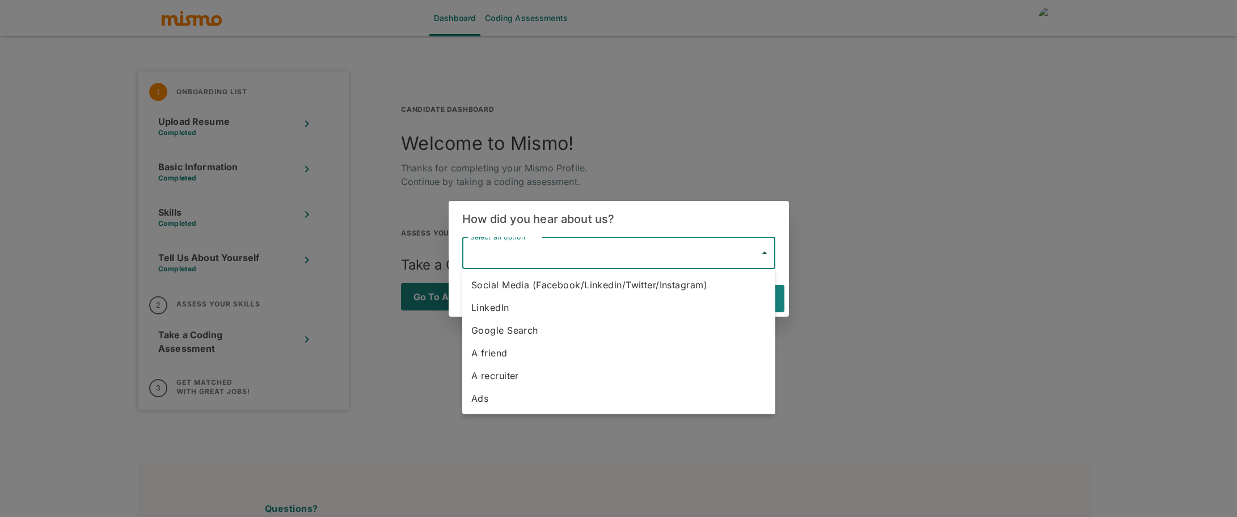
click at [502, 358] on li "A friend" at bounding box center [618, 352] width 313 height 23
type input "A friend"
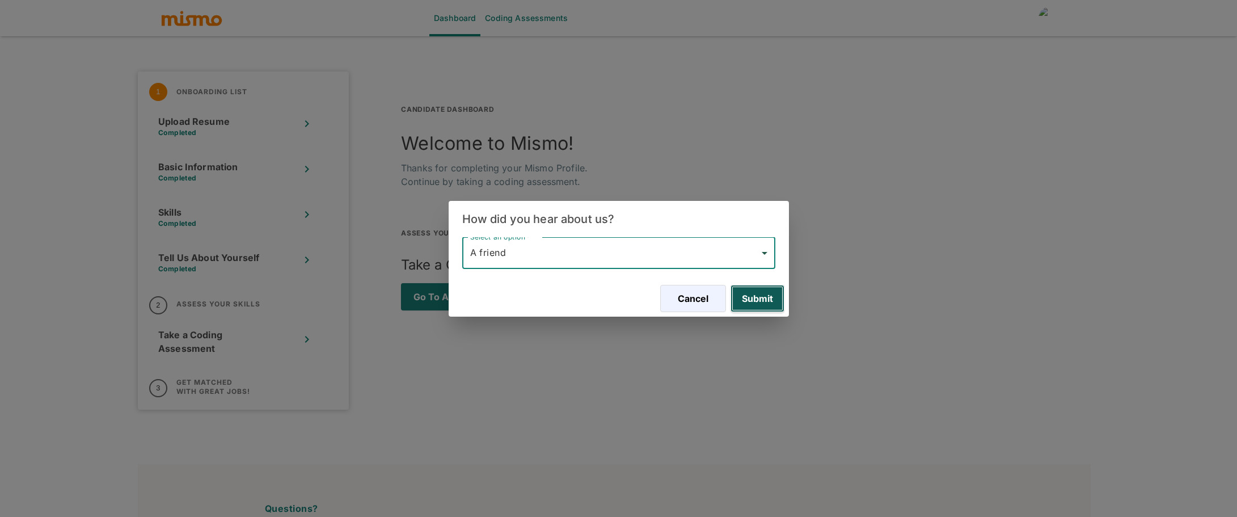
click at [763, 295] on button "Submit" at bounding box center [758, 298] width 54 height 27
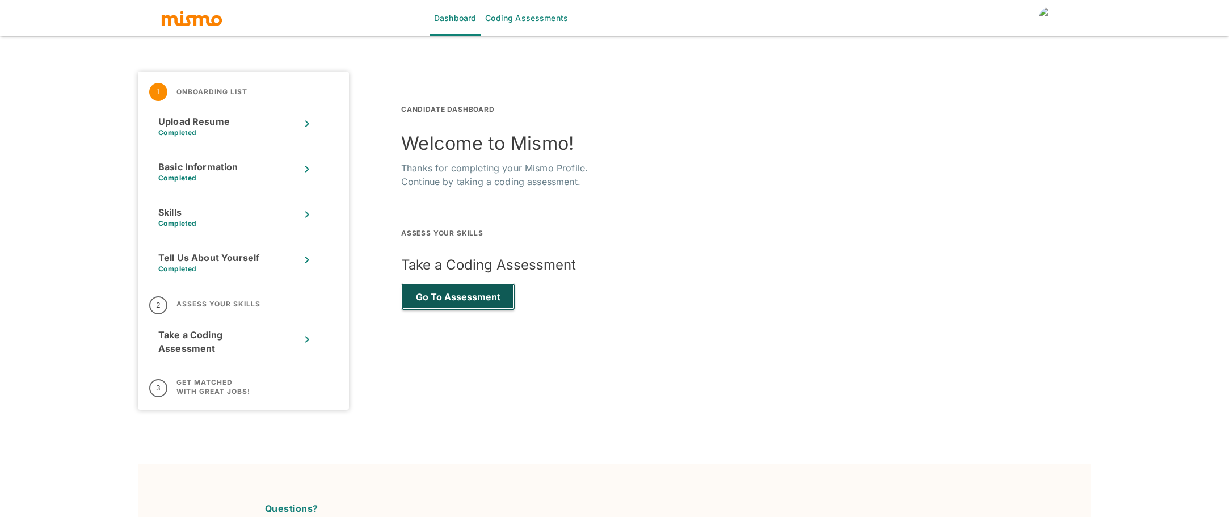
click at [477, 294] on button "Go to Assessment" at bounding box center [458, 296] width 114 height 27
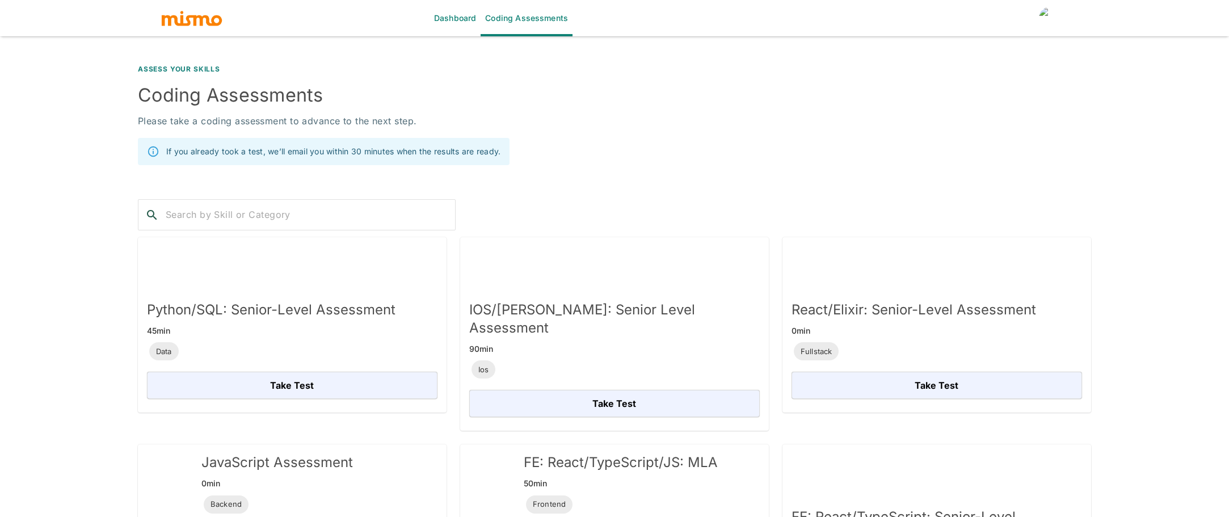
click at [202, 27] on div "Dashboard Coding Assessments" at bounding box center [615, 18] width 908 height 36
click at [440, 15] on link "Dashboard" at bounding box center [454, 18] width 51 height 36
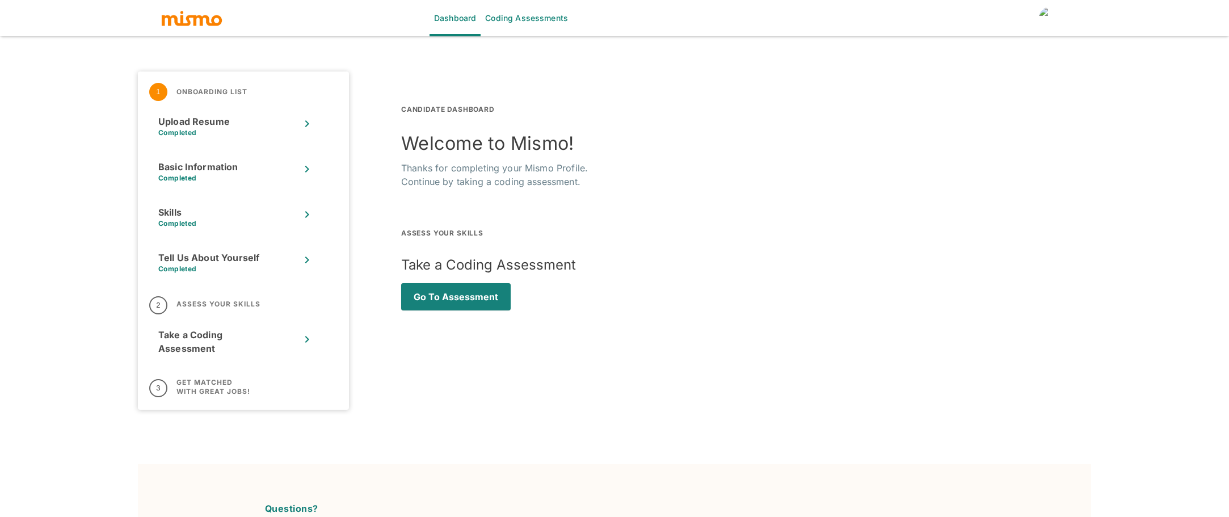
click at [208, 300] on h6 "Assess Your Skills" at bounding box center [218, 304] width 84 height 9
click at [201, 394] on h6 "Get Matched with Great Jobs!" at bounding box center [213, 387] width 74 height 18
click at [209, 27] on div "Dashboard Coding Assessments" at bounding box center [615, 18] width 908 height 36
click at [436, 294] on button "Go to Assessment" at bounding box center [458, 296] width 114 height 27
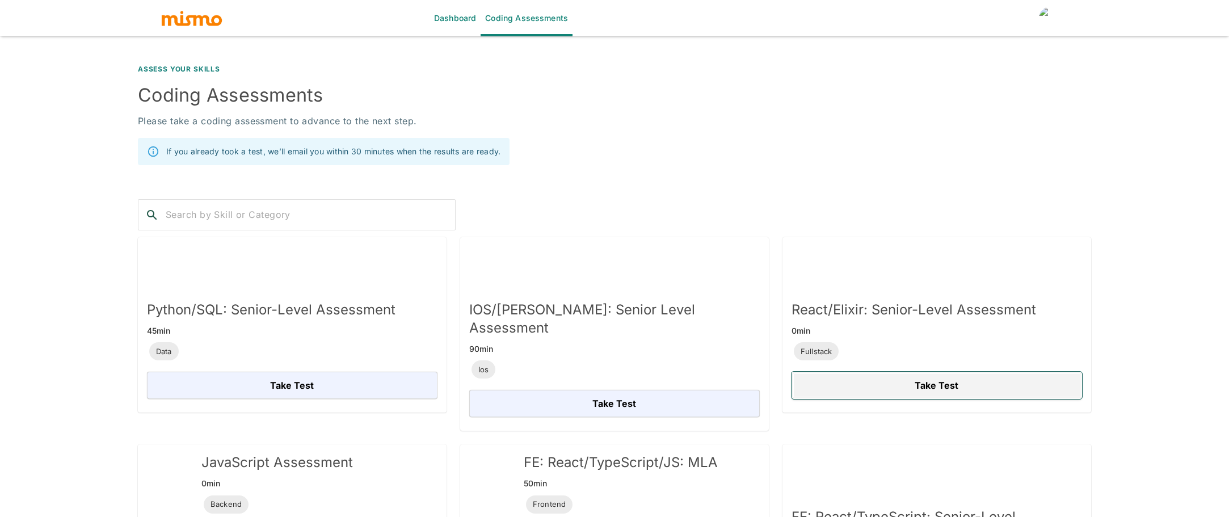
click at [856, 380] on button "Take Test" at bounding box center [936, 385] width 290 height 27
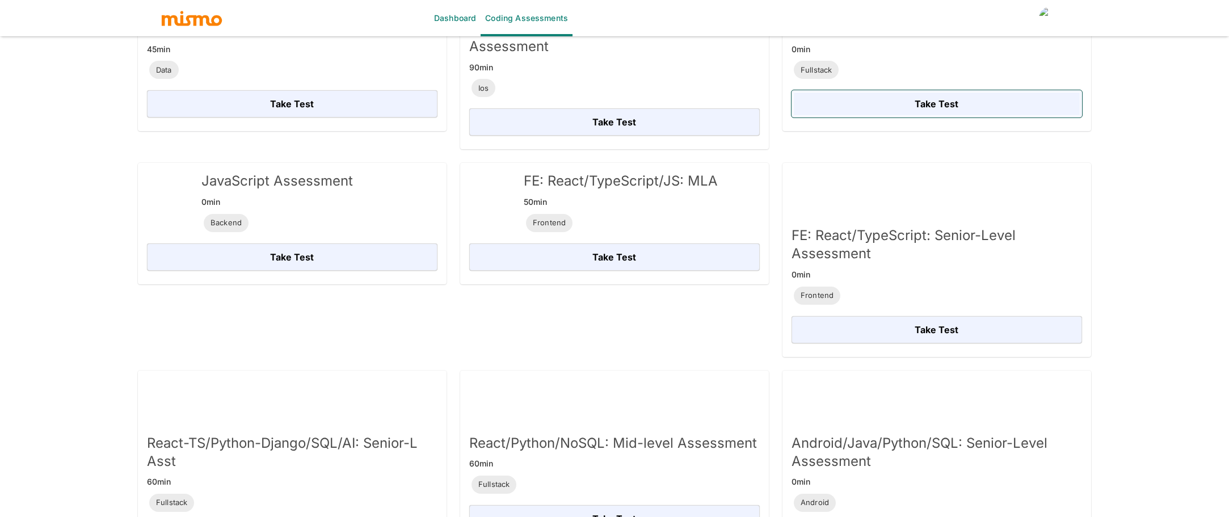
scroll to position [284, 0]
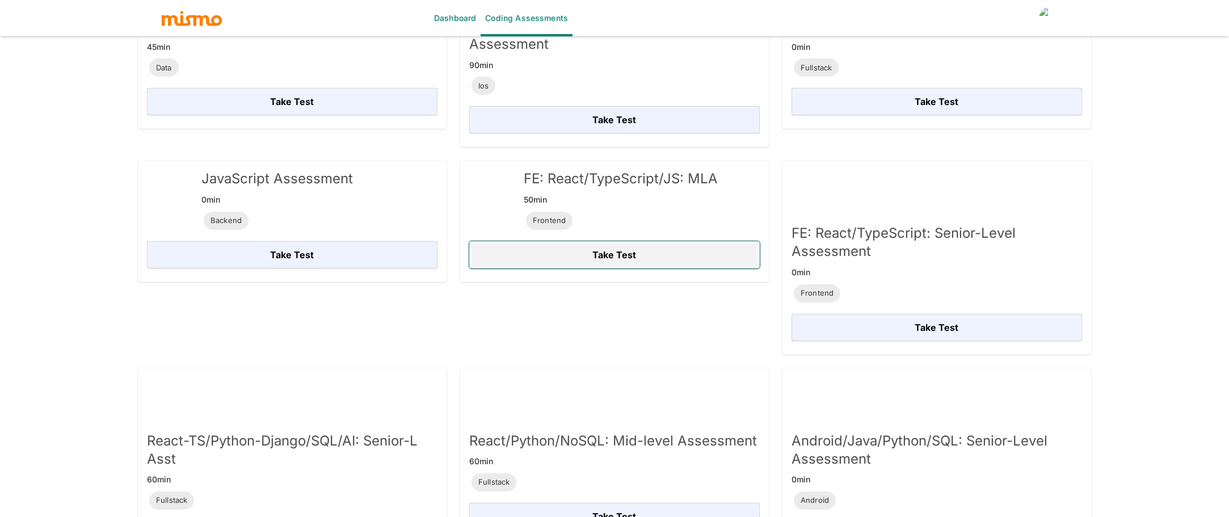
click at [538, 241] on button "Take Test" at bounding box center [614, 254] width 290 height 27
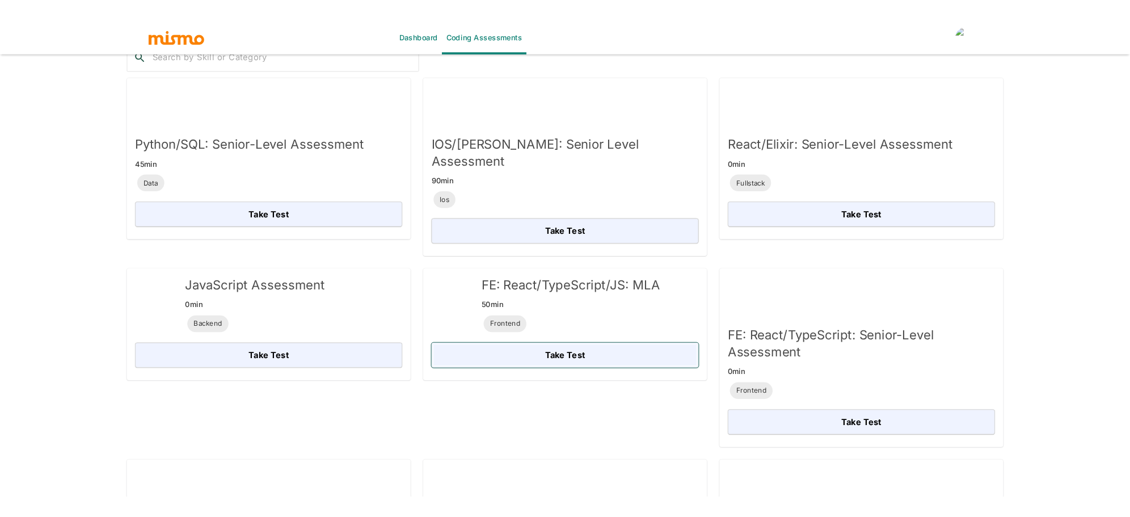
scroll to position [170, 0]
